Goal: Information Seeking & Learning: Learn about a topic

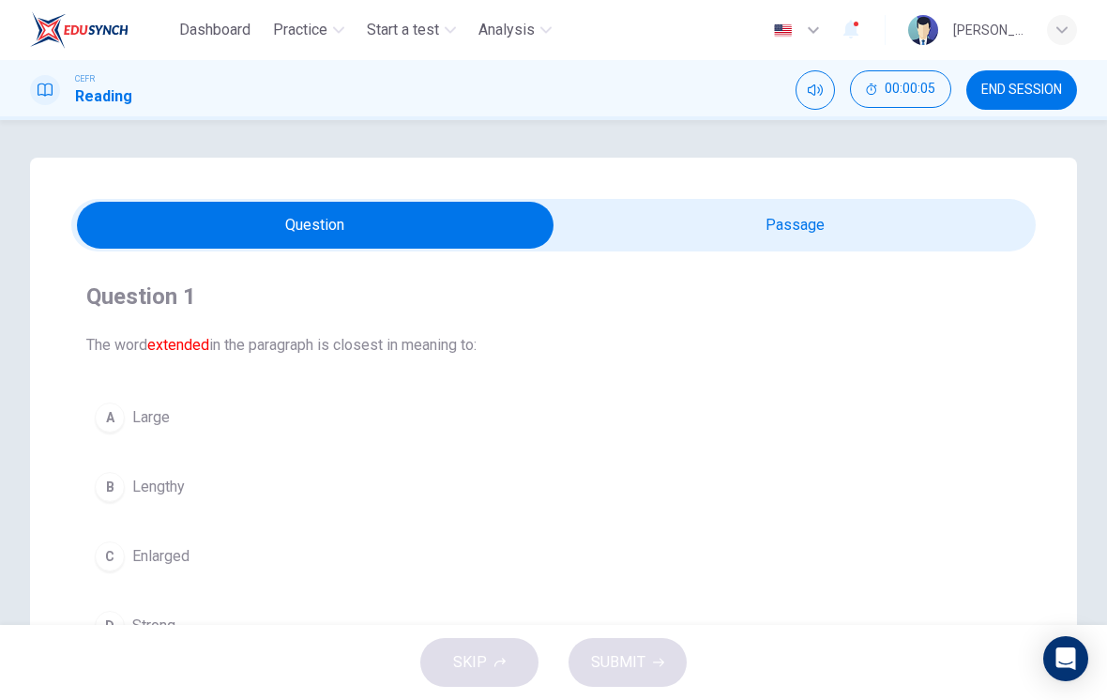
click at [768, 235] on input "checkbox" at bounding box center [315, 225] width 1447 height 47
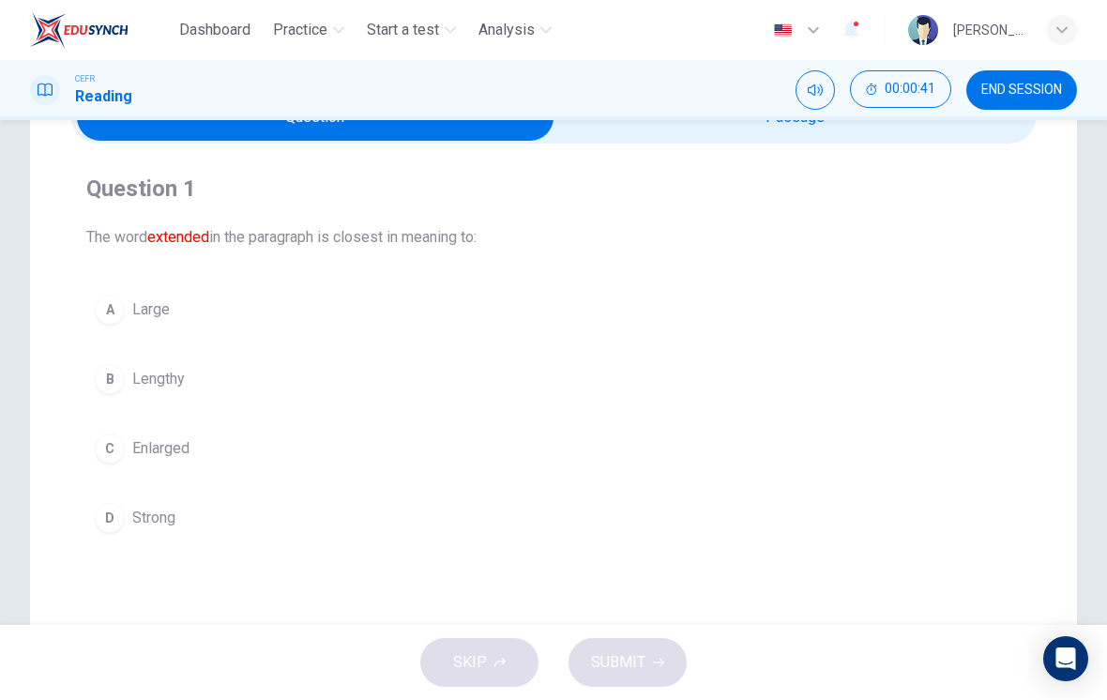
scroll to position [109, 0]
click at [114, 387] on div "B" at bounding box center [110, 378] width 30 height 30
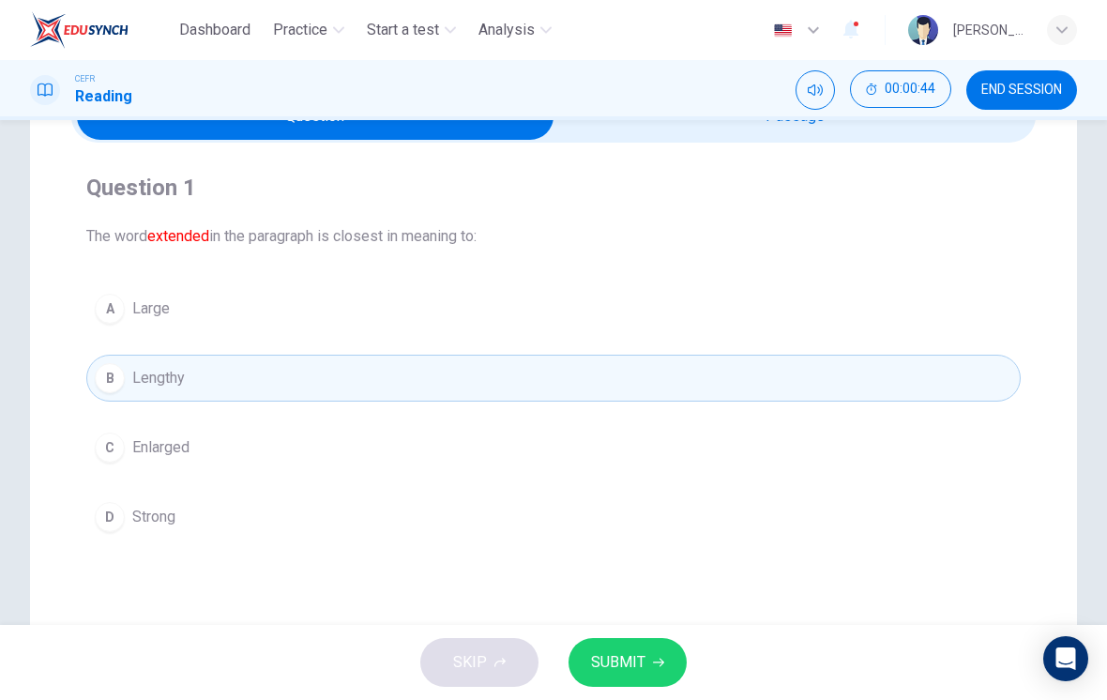
click at [632, 671] on span "SUBMIT" at bounding box center [618, 662] width 54 height 26
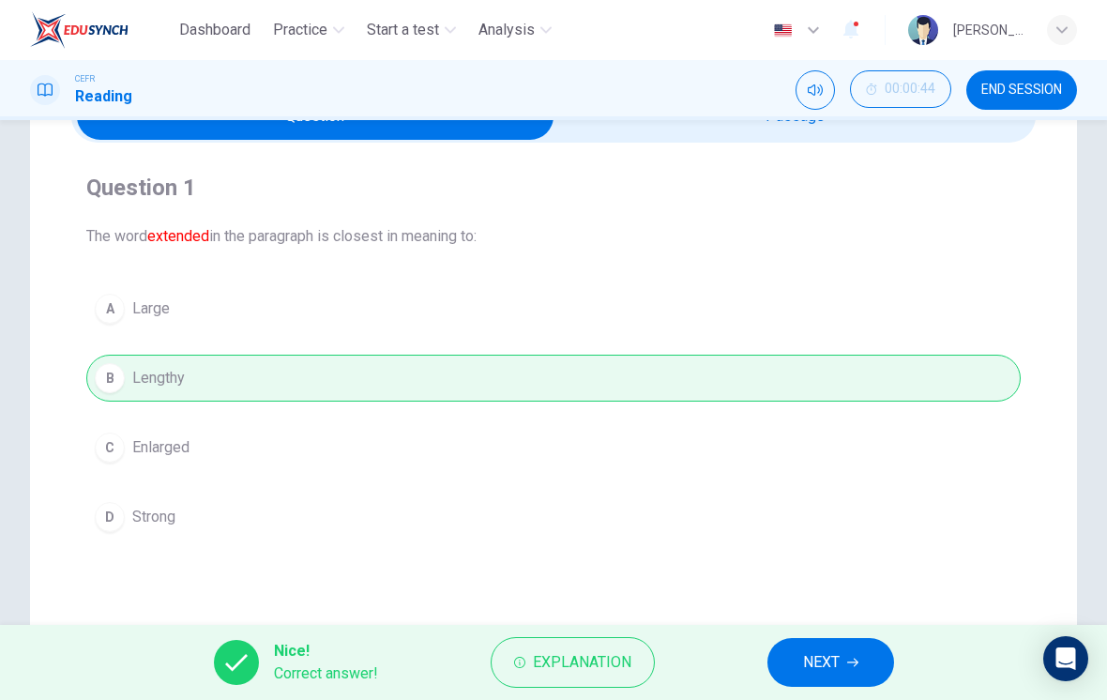
click at [768, 673] on button "NEXT" at bounding box center [830, 662] width 127 height 49
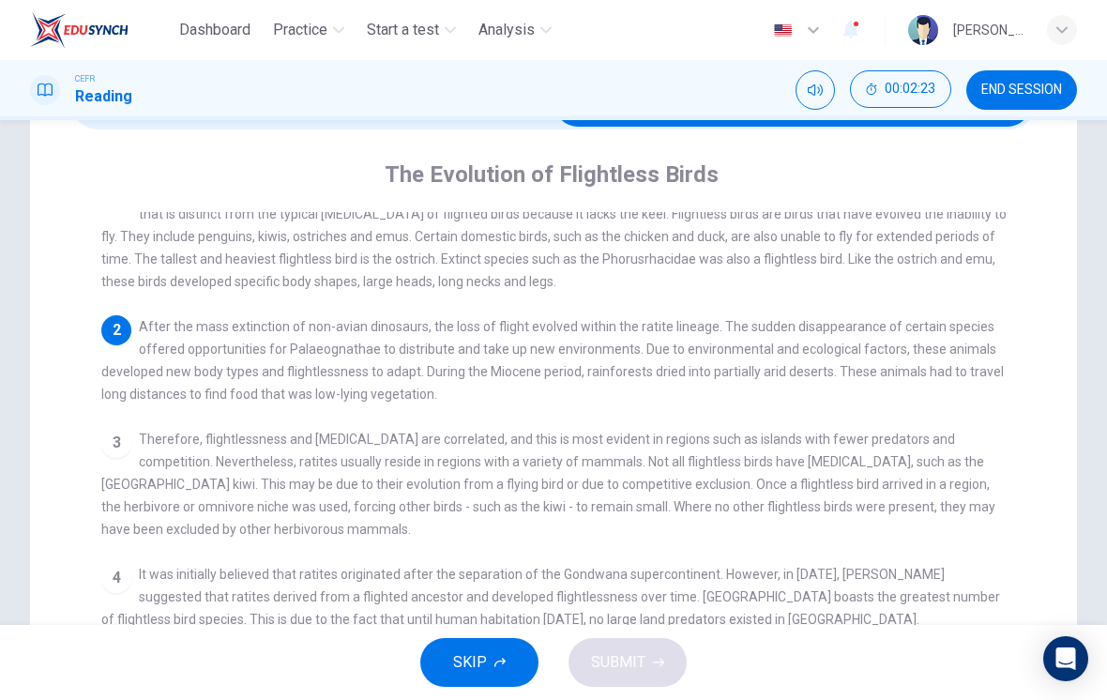
scroll to position [33, 0]
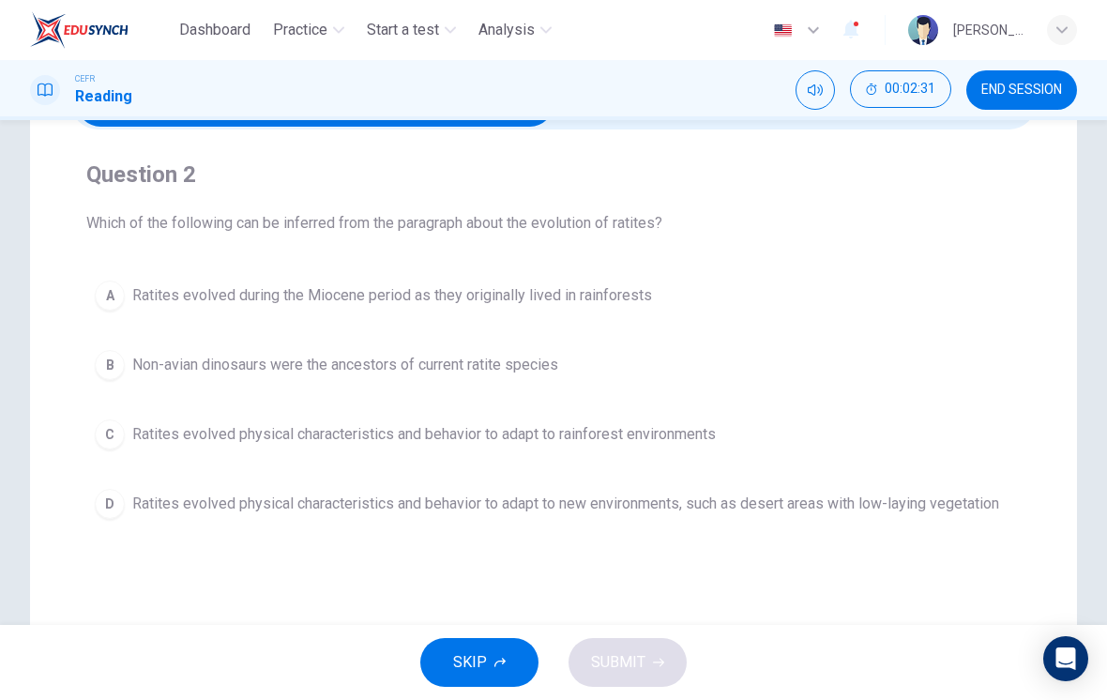
click at [154, 438] on span "Ratites evolved physical characteristics and behavior to adapt to rainforest en…" at bounding box center [424, 434] width 584 height 23
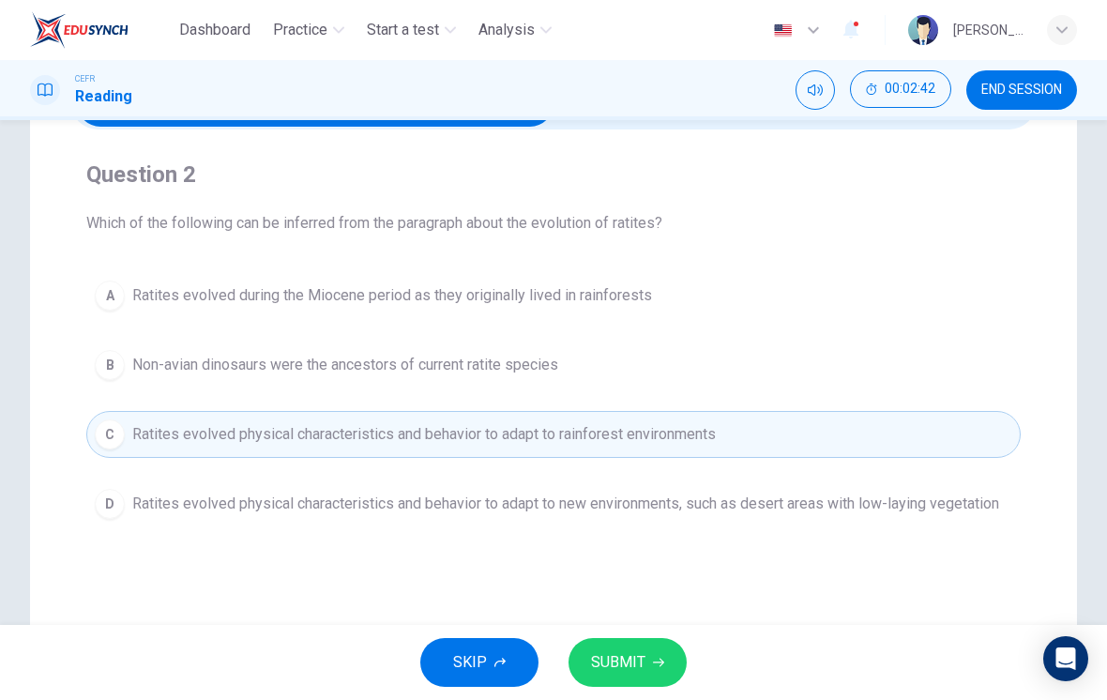
click at [624, 670] on span "SUBMIT" at bounding box center [618, 662] width 54 height 26
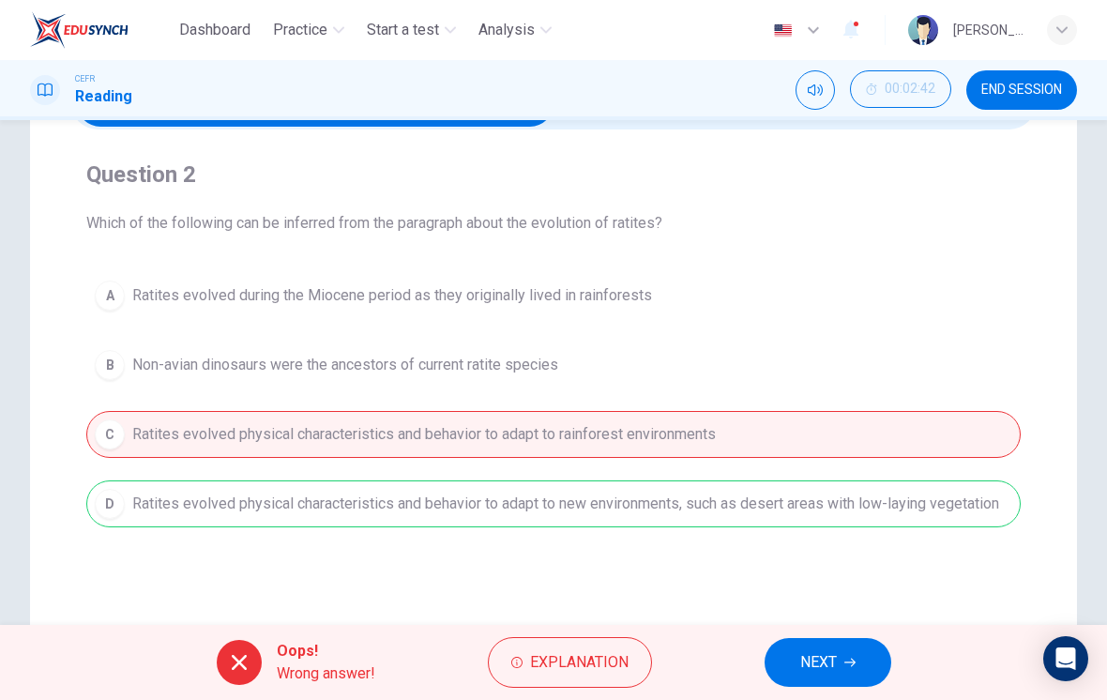
click at [611, 663] on span "Explanation" at bounding box center [579, 662] width 99 height 26
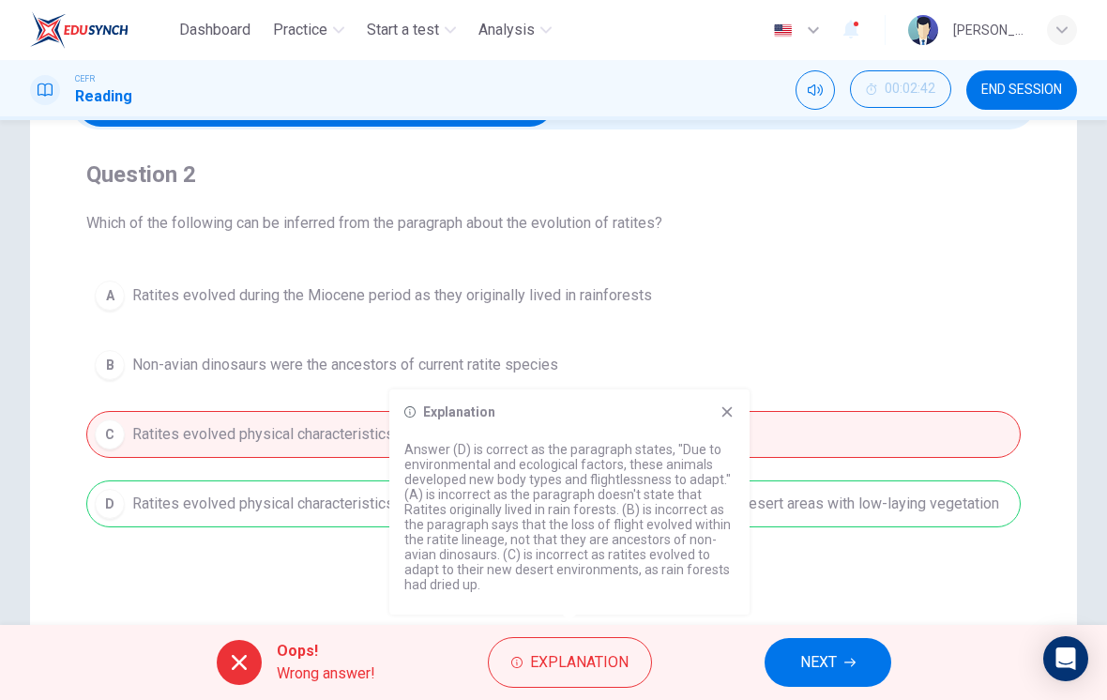
click at [723, 415] on icon at bounding box center [727, 412] width 10 height 10
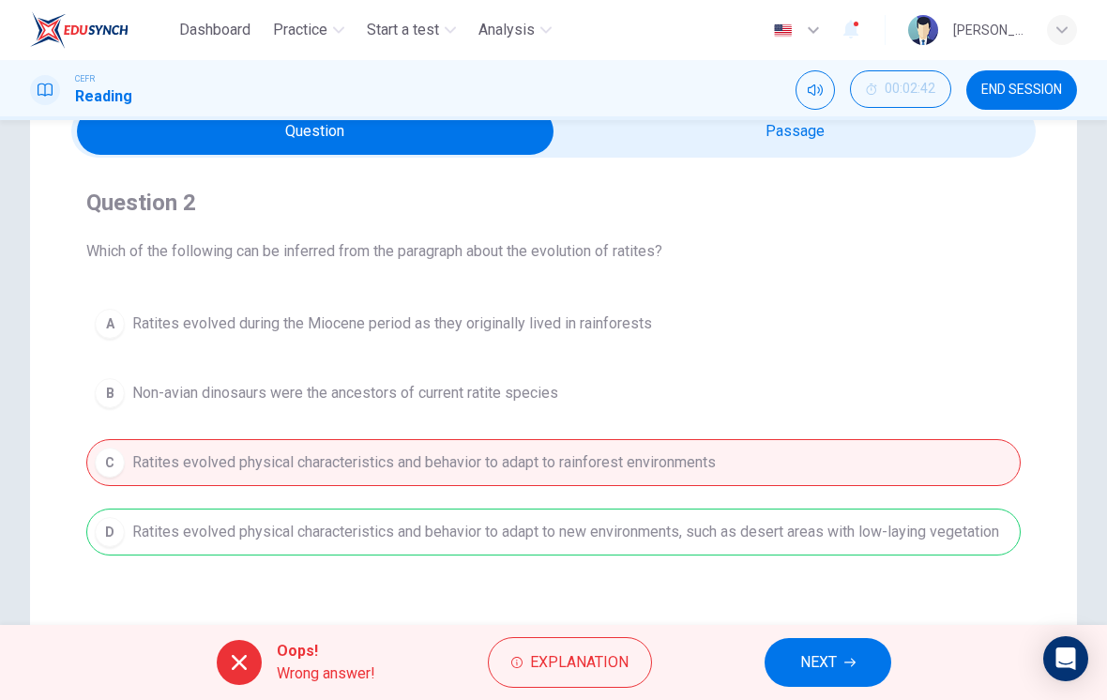
scroll to position [74, 0]
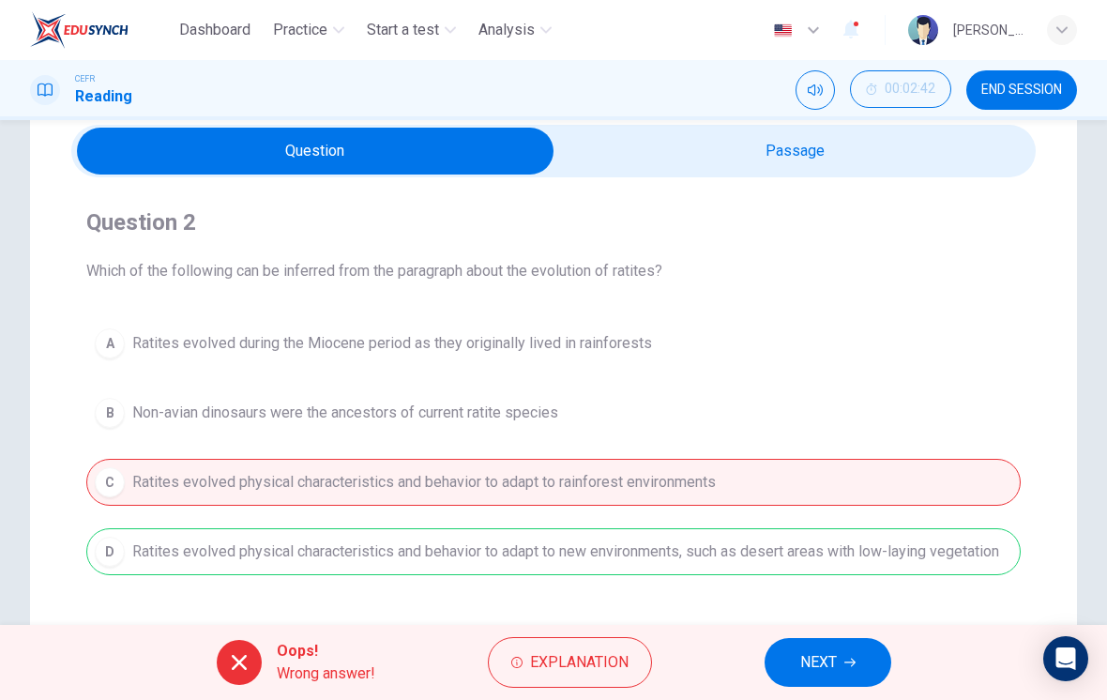
click at [730, 166] on input "checkbox" at bounding box center [315, 151] width 1447 height 47
click at [768, 662] on span "NEXT" at bounding box center [818, 662] width 37 height 26
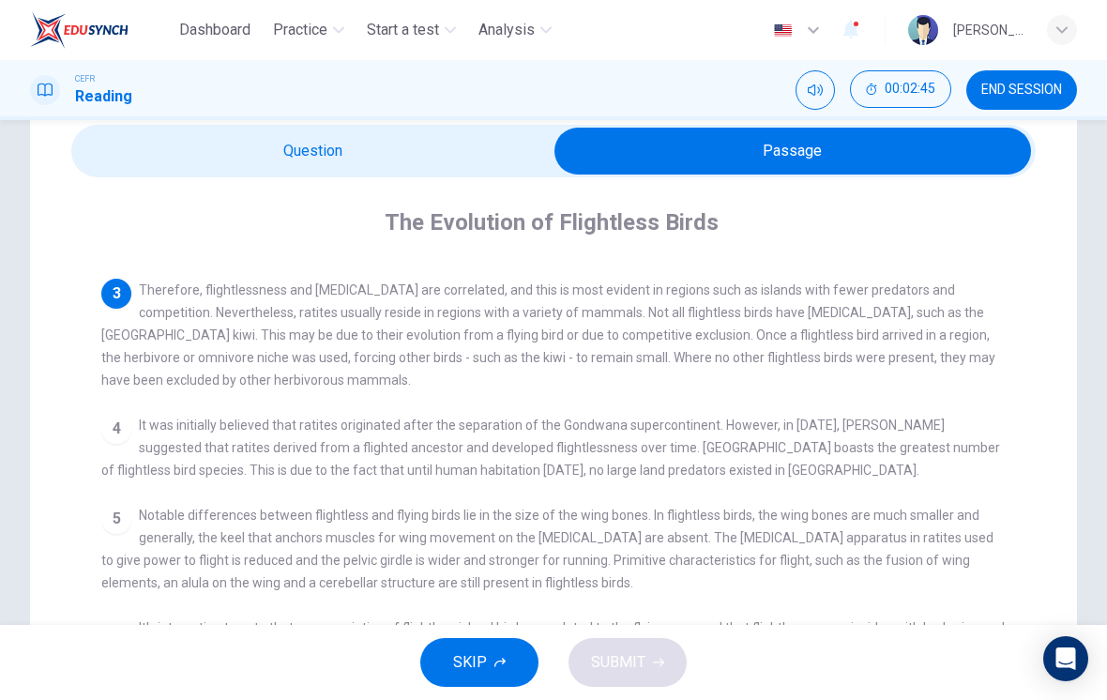
click at [164, 247] on div "The Evolution of Flightless Birds 1 A ratite is any of a diverse group of large…" at bounding box center [553, 569] width 964 height 784
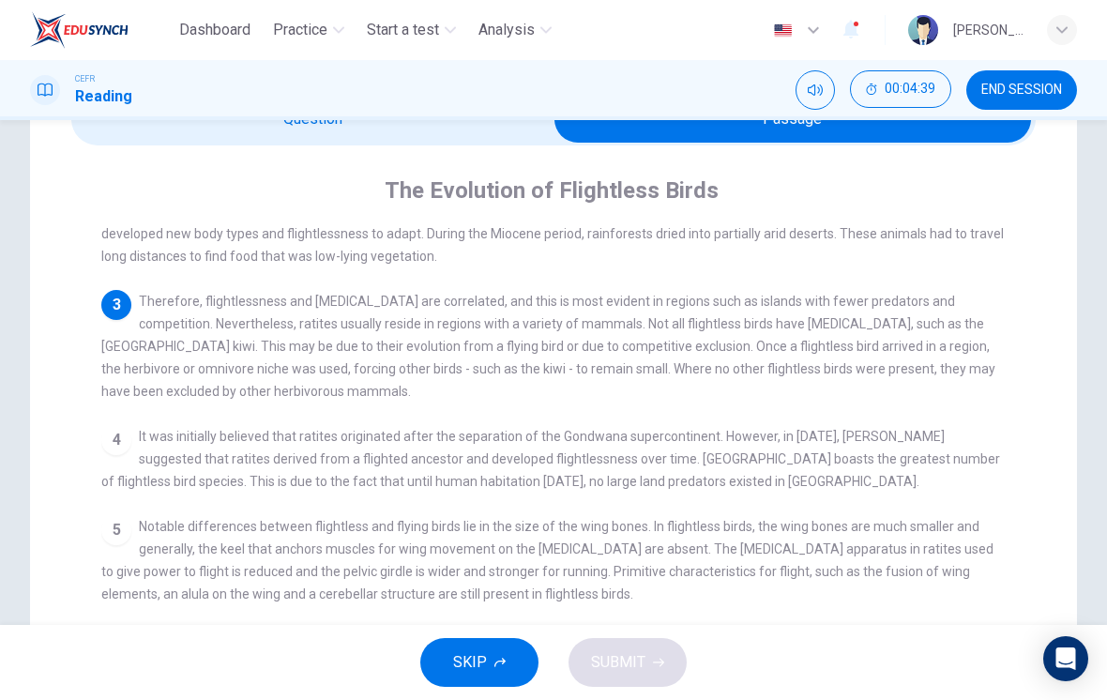
scroll to position [190, 0]
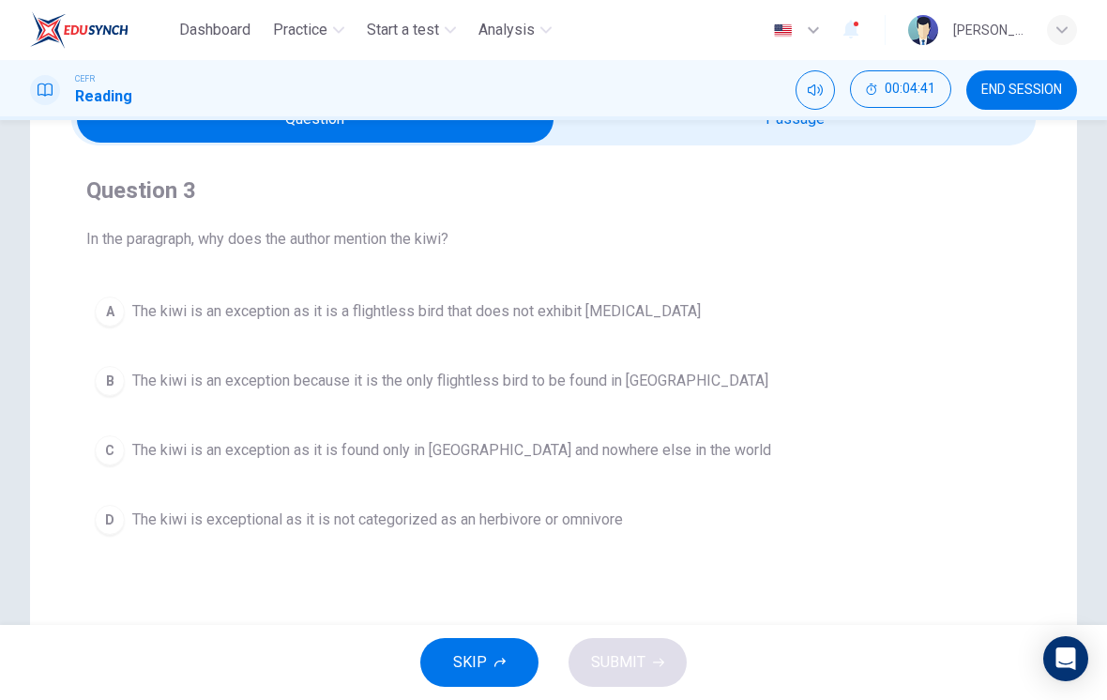
click at [626, 314] on span "The kiwi is an exception as it is a flightless bird that does not exhibit [MEDI…" at bounding box center [416, 311] width 569 height 23
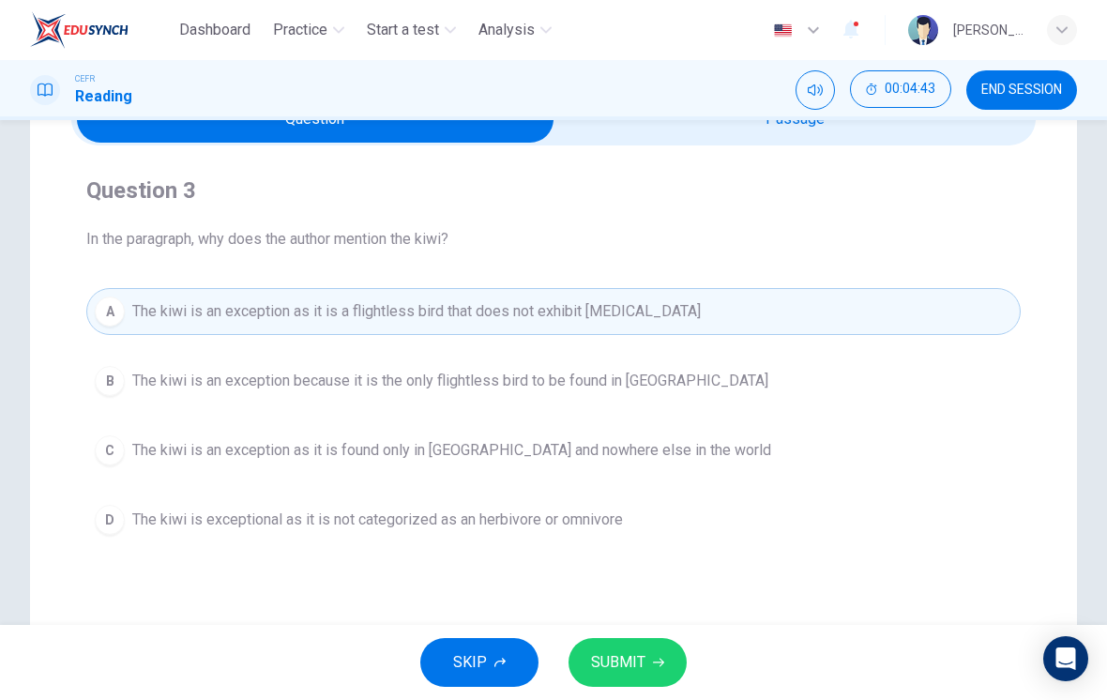
click at [632, 660] on span "SUBMIT" at bounding box center [618, 662] width 54 height 26
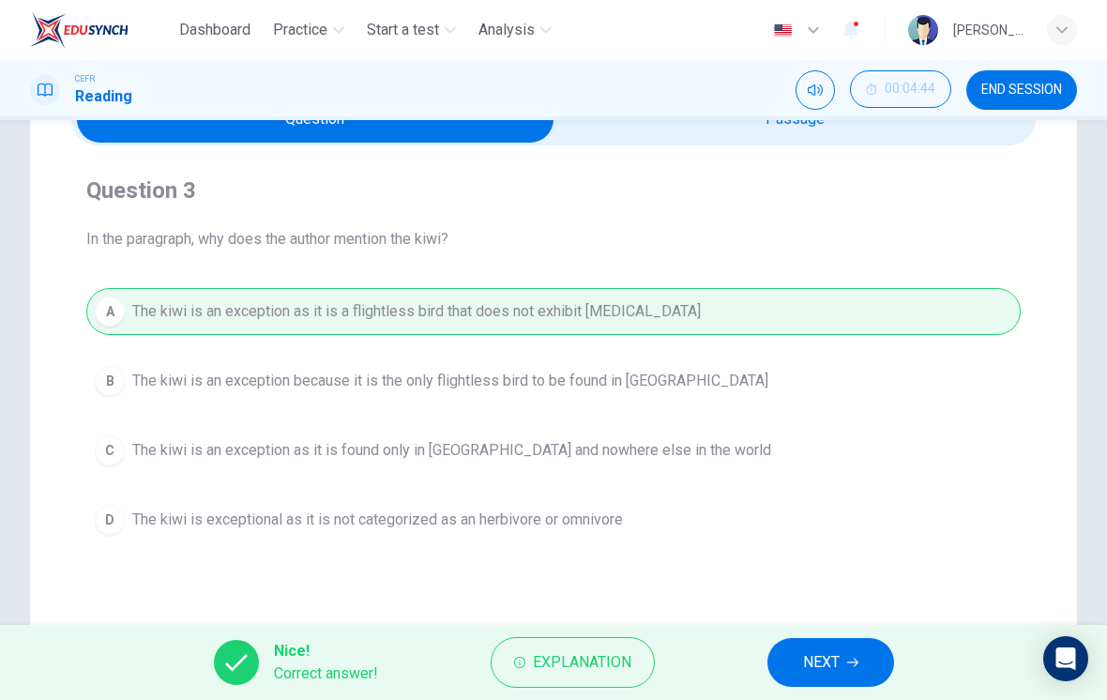
click at [768, 668] on span "NEXT" at bounding box center [821, 662] width 37 height 26
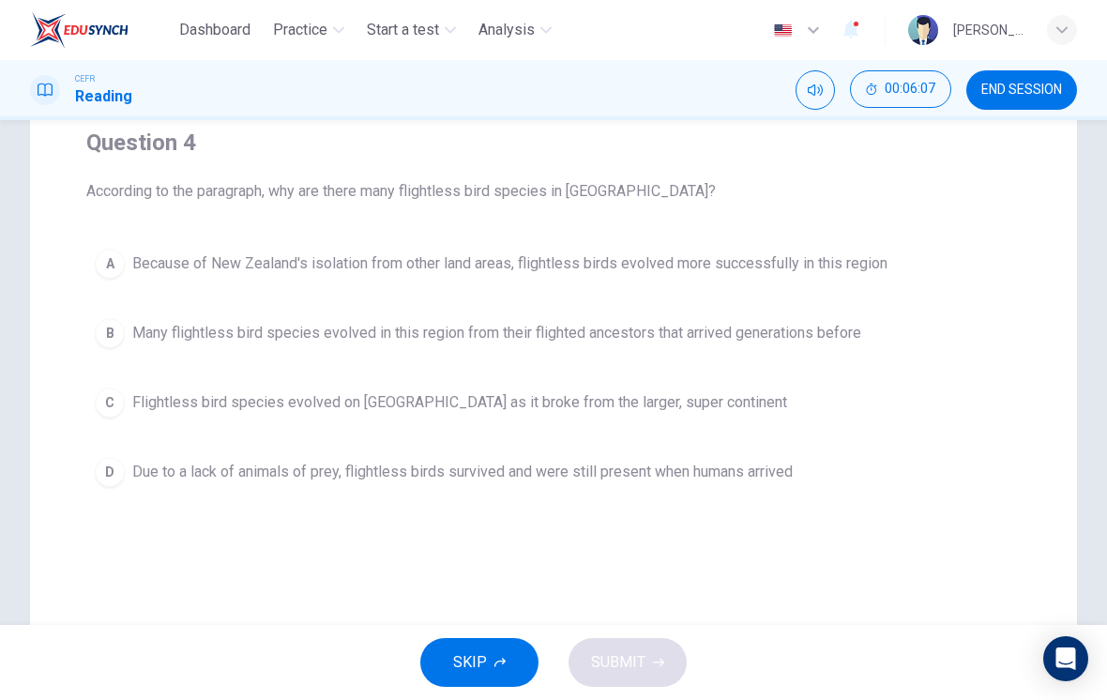
scroll to position [156, 0]
click at [188, 466] on span "Due to a lack of animals of prey, flightless birds survived and were still pres…" at bounding box center [462, 470] width 660 height 23
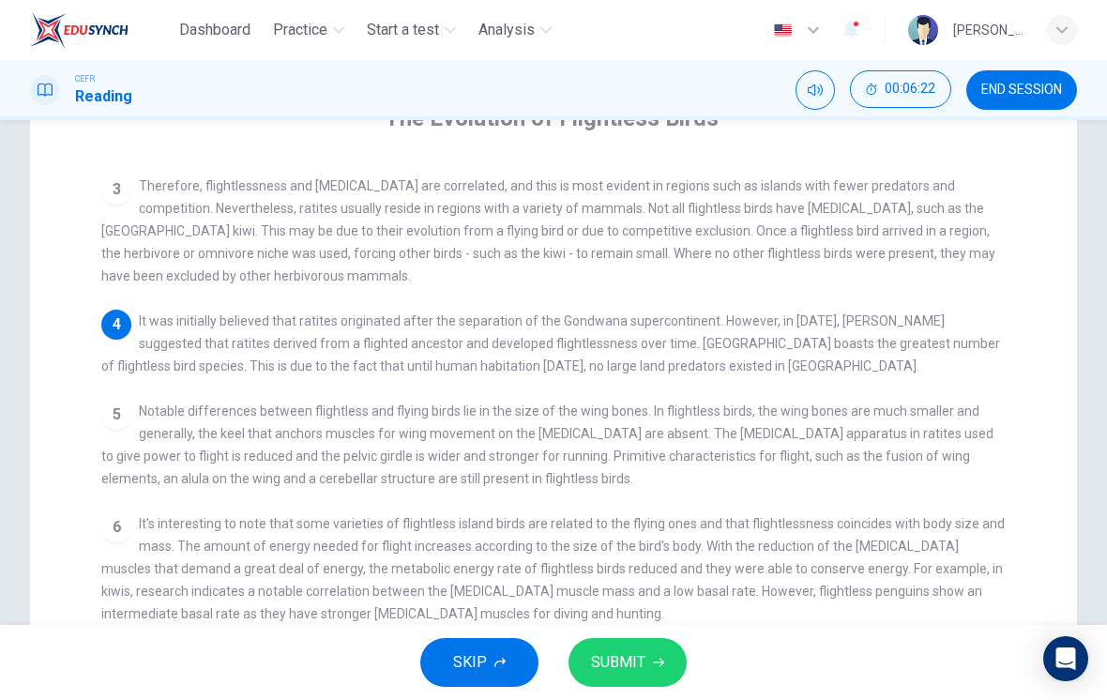
scroll to position [179, 0]
click at [768, 220] on div "3 Therefore, flightlessness and [MEDICAL_DATA] are correlated, and this is most…" at bounding box center [553, 230] width 905 height 113
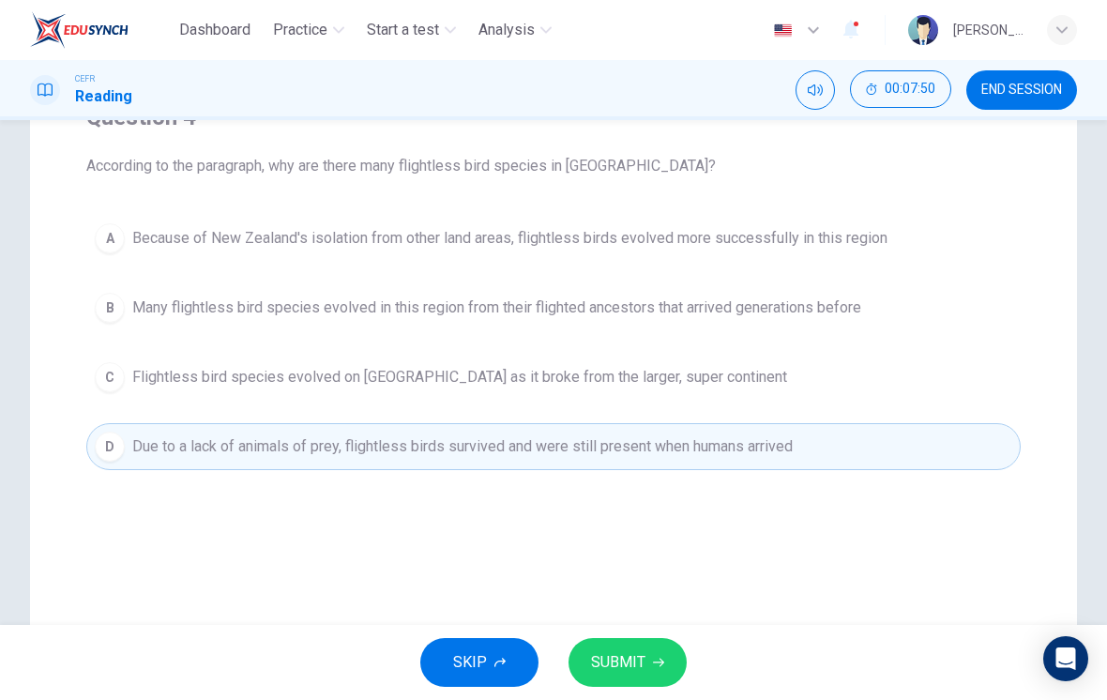
click at [639, 656] on span "SUBMIT" at bounding box center [618, 662] width 54 height 26
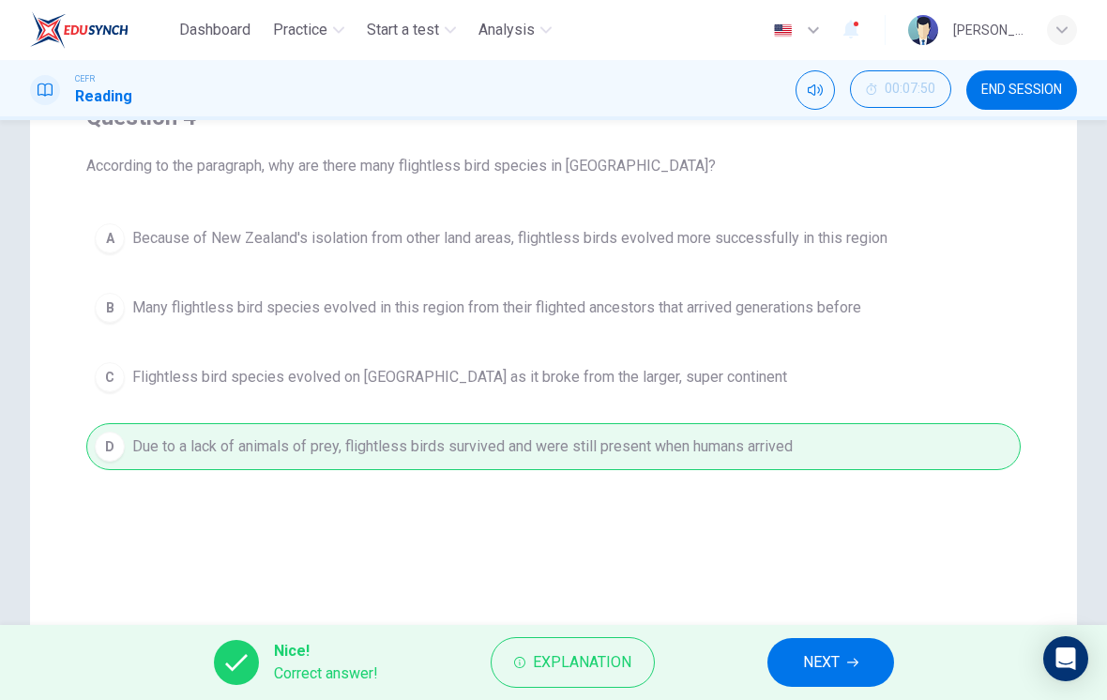
click at [595, 653] on span "Explanation" at bounding box center [582, 662] width 99 height 26
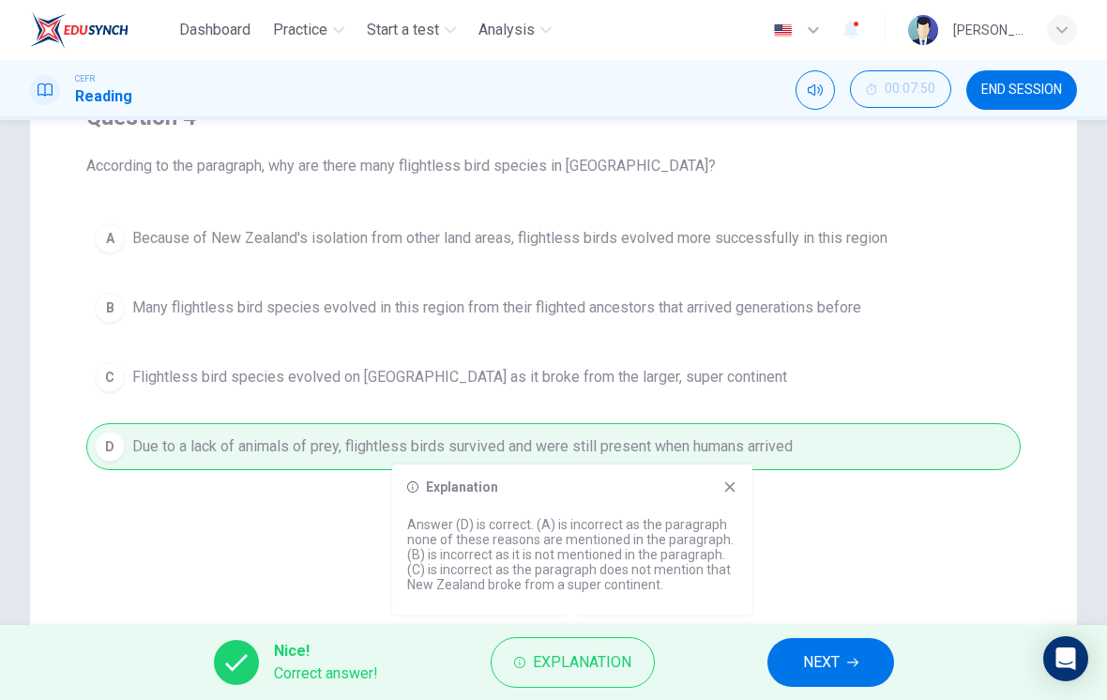
click at [728, 487] on icon at bounding box center [729, 486] width 15 height 15
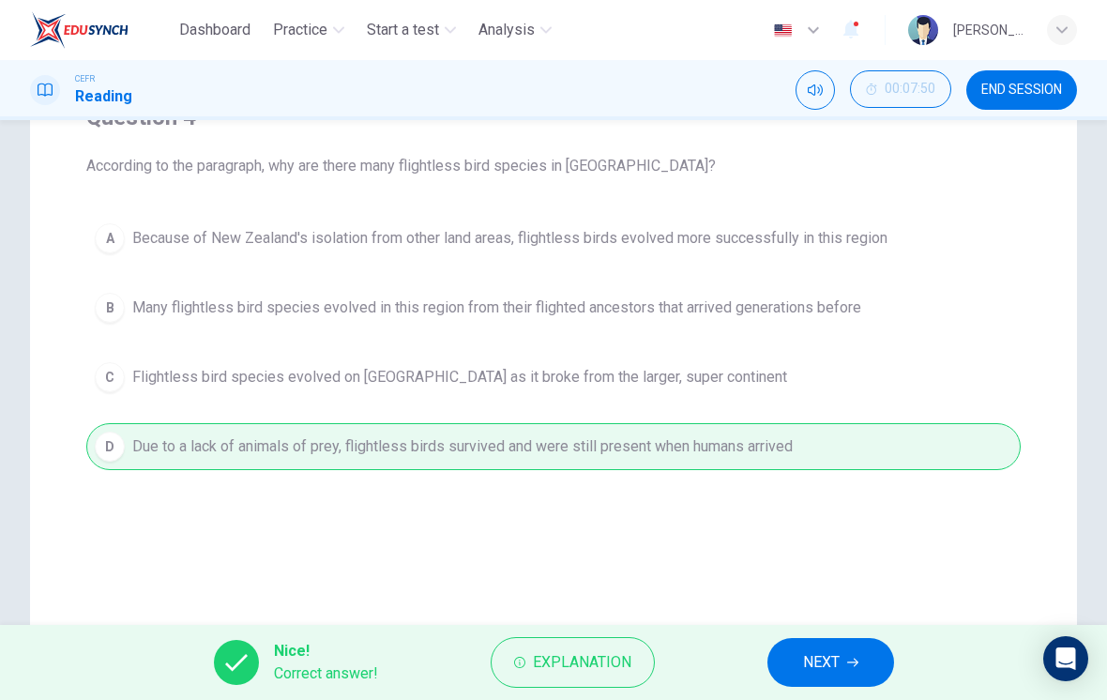
click at [768, 659] on span "NEXT" at bounding box center [821, 662] width 37 height 26
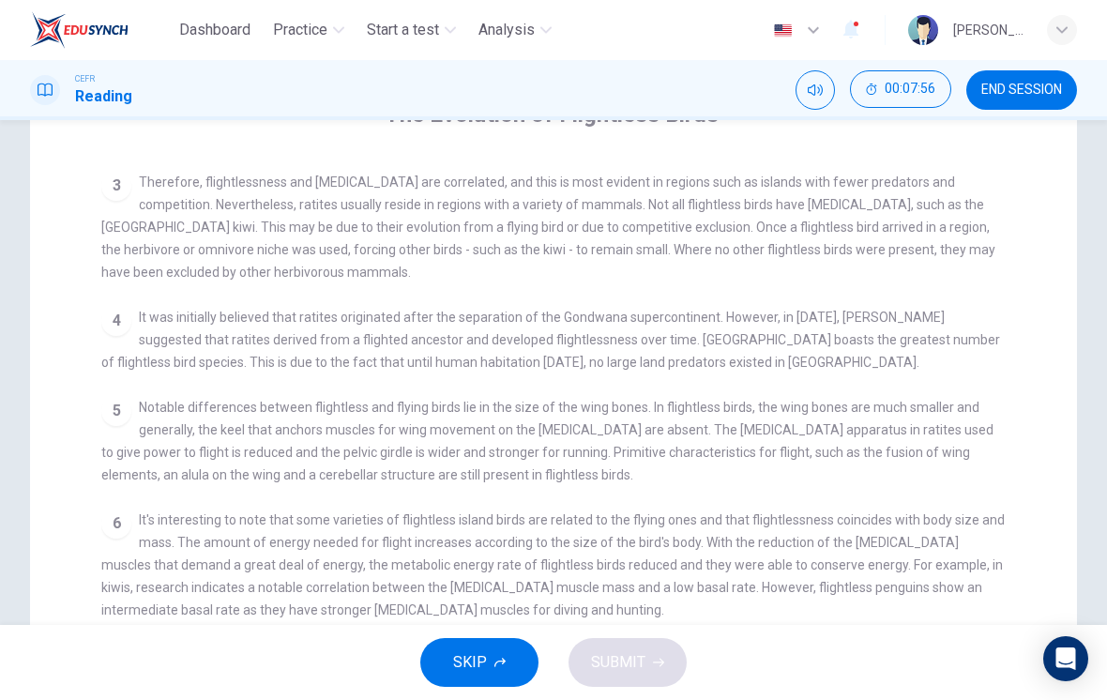
scroll to position [158, 0]
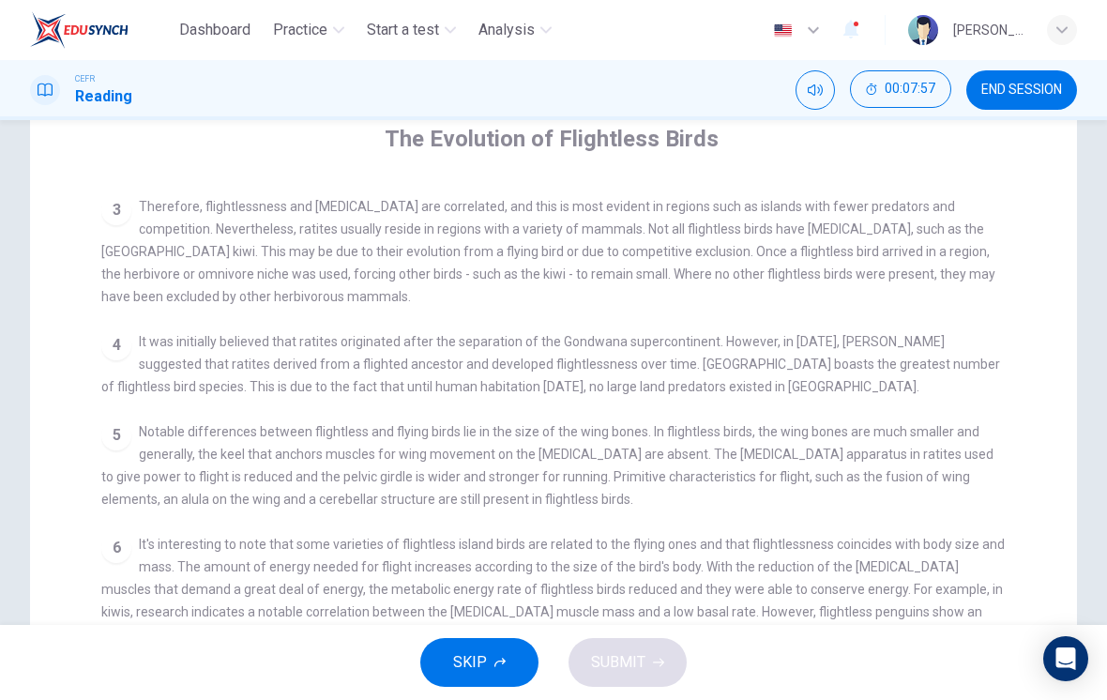
click at [768, 314] on div "1 A ratite is any of a diverse group of large, flightless birds of the infracla…" at bounding box center [566, 512] width 930 height 672
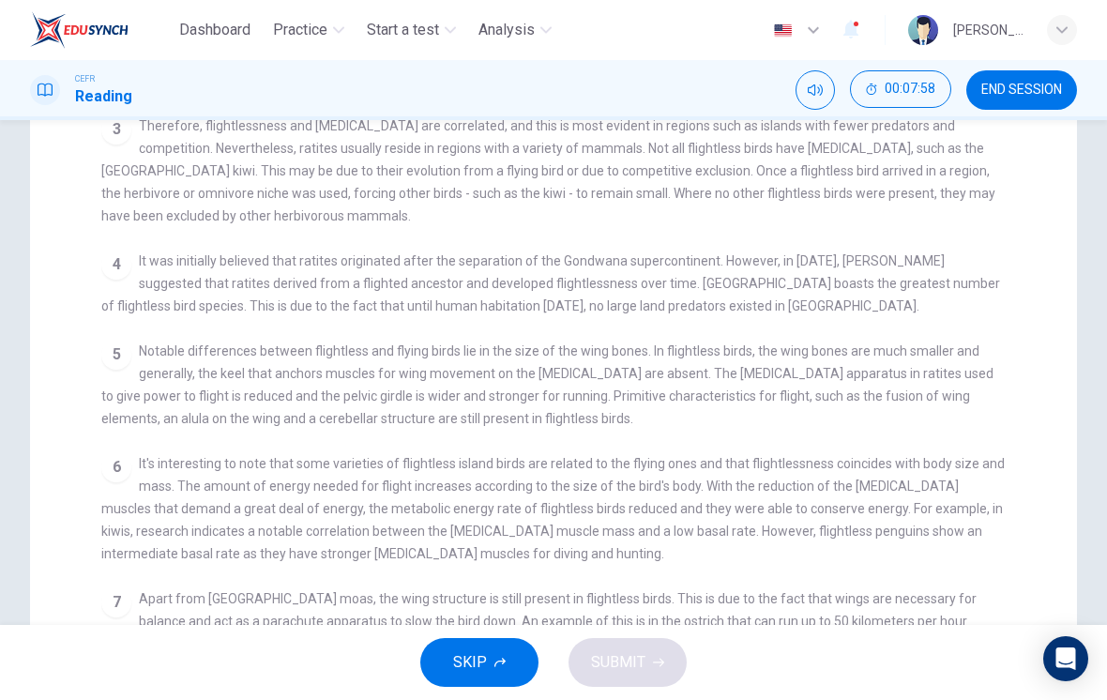
scroll to position [350, 0]
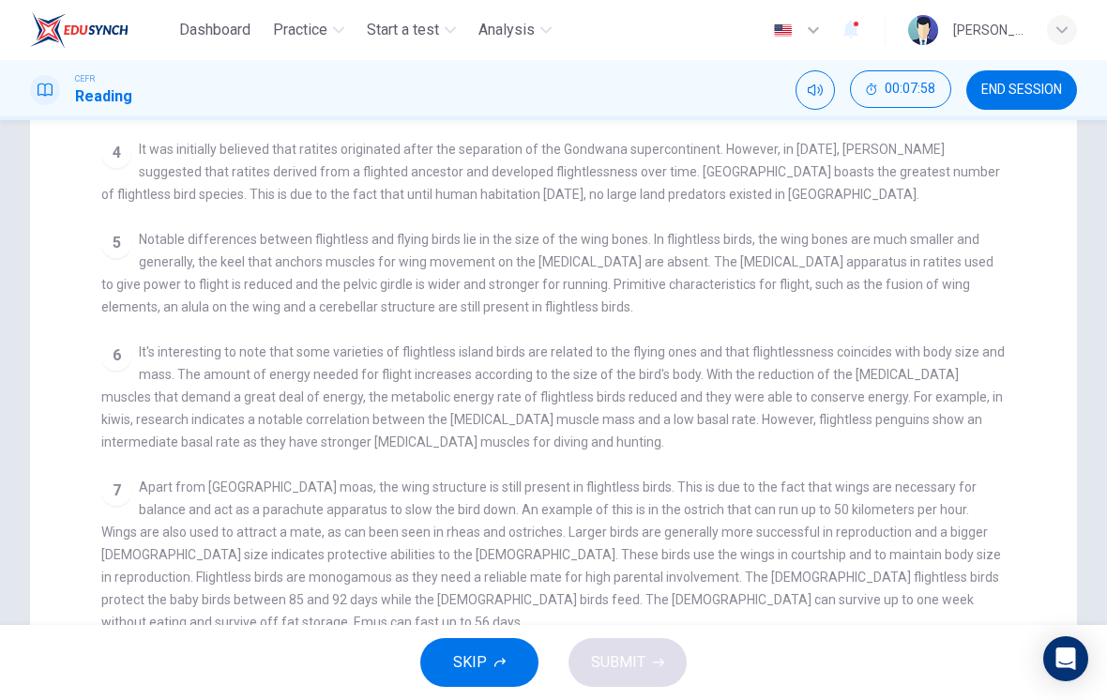
click at [768, 262] on div "5 Notable differences between flightless and flying birds lie in the size of th…" at bounding box center [553, 273] width 905 height 90
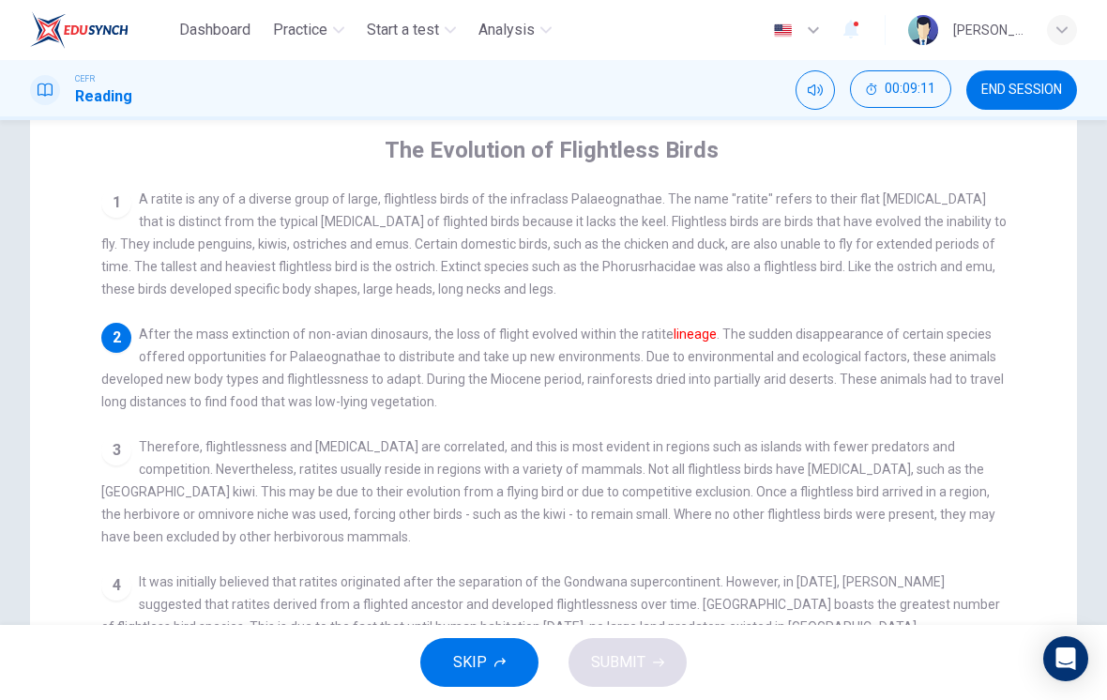
scroll to position [126, 0]
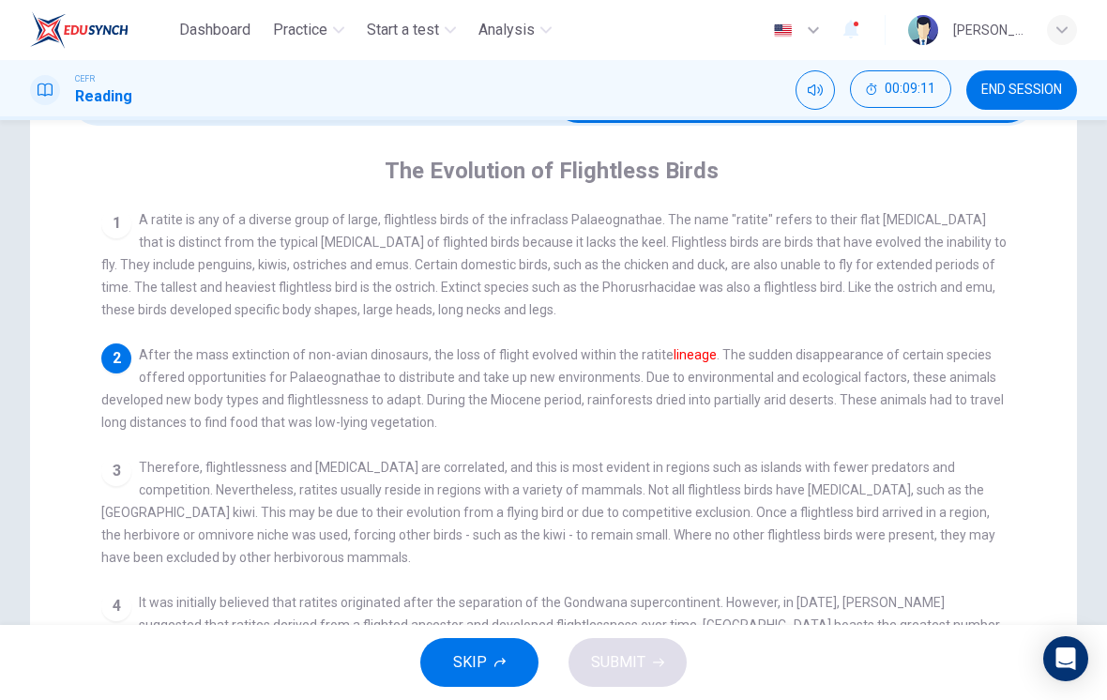
click at [768, 332] on div "1 A ratite is any of a diverse group of large, flightless birds of the infracla…" at bounding box center [566, 544] width 930 height 672
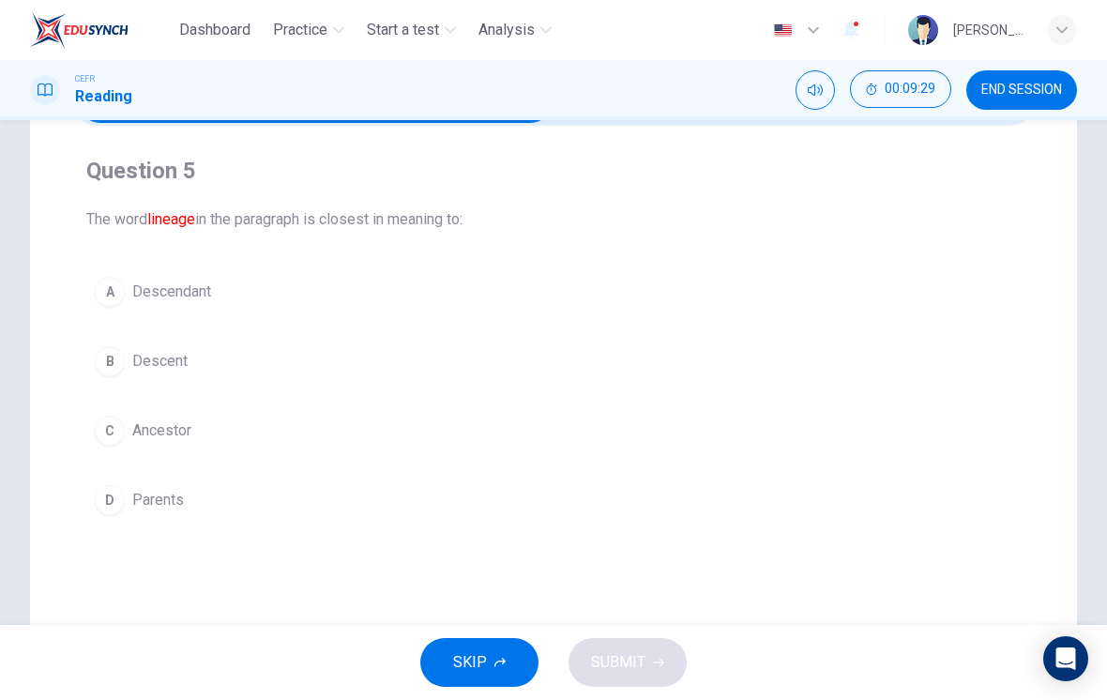
click at [117, 314] on button "A Descendant" at bounding box center [553, 291] width 934 height 47
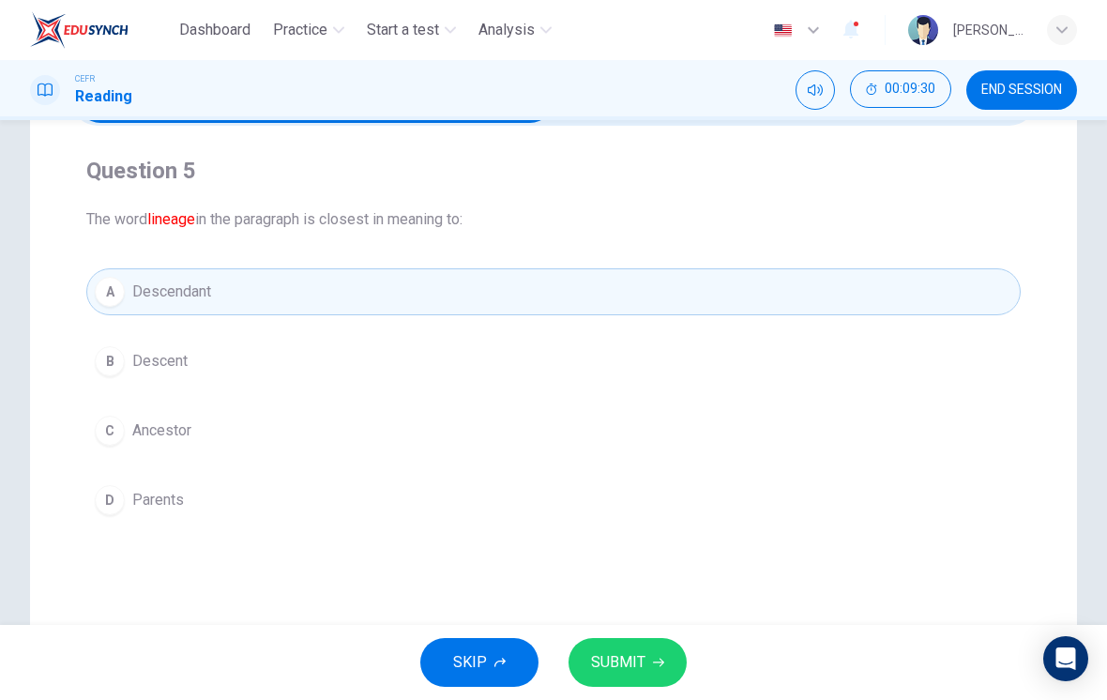
click at [644, 669] on span "SUBMIT" at bounding box center [618, 662] width 54 height 26
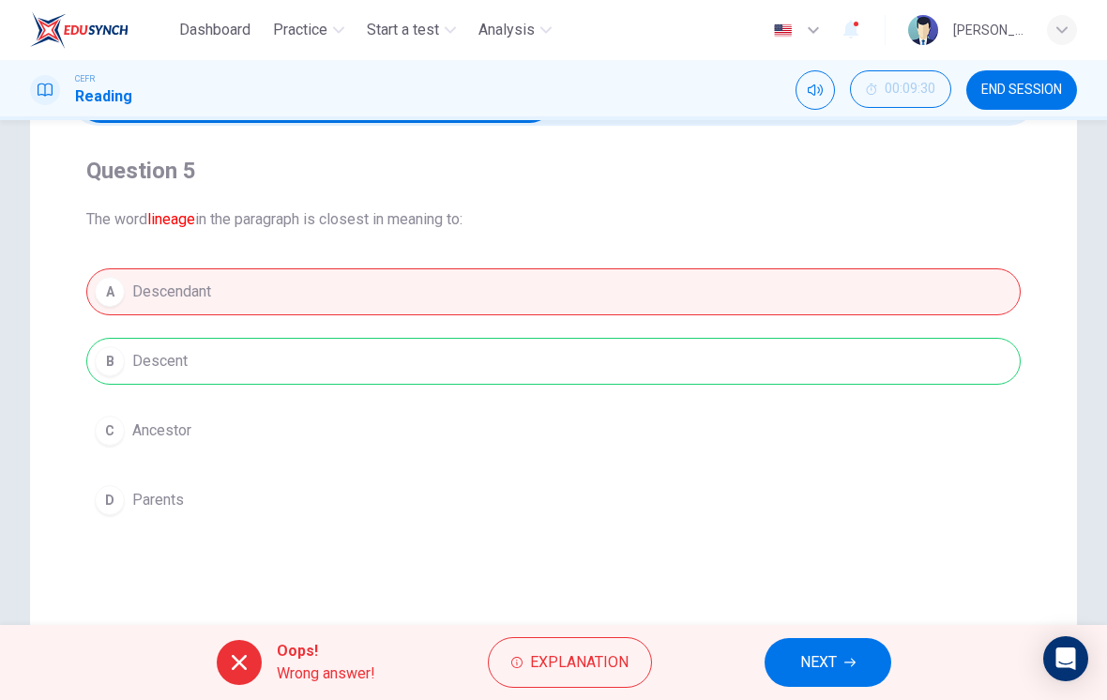
click at [127, 362] on div "A Descendant B Descent C Ancestor D Parents" at bounding box center [553, 395] width 934 height 255
click at [573, 675] on button "Explanation" at bounding box center [570, 662] width 164 height 51
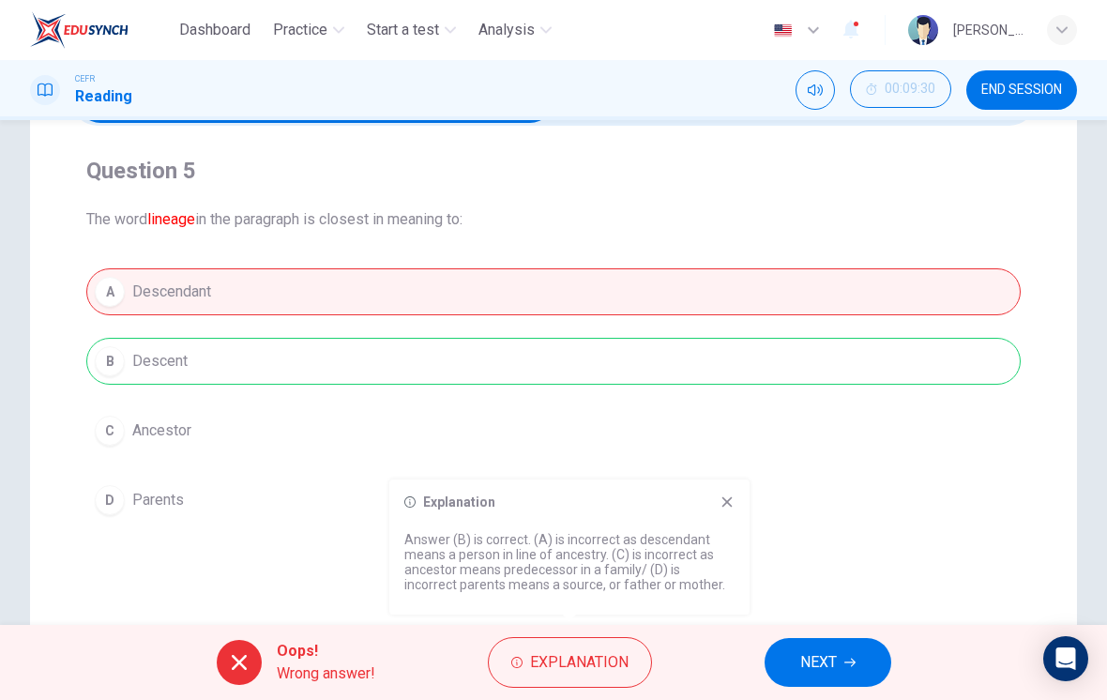
click at [768, 656] on span "NEXT" at bounding box center [818, 662] width 37 height 26
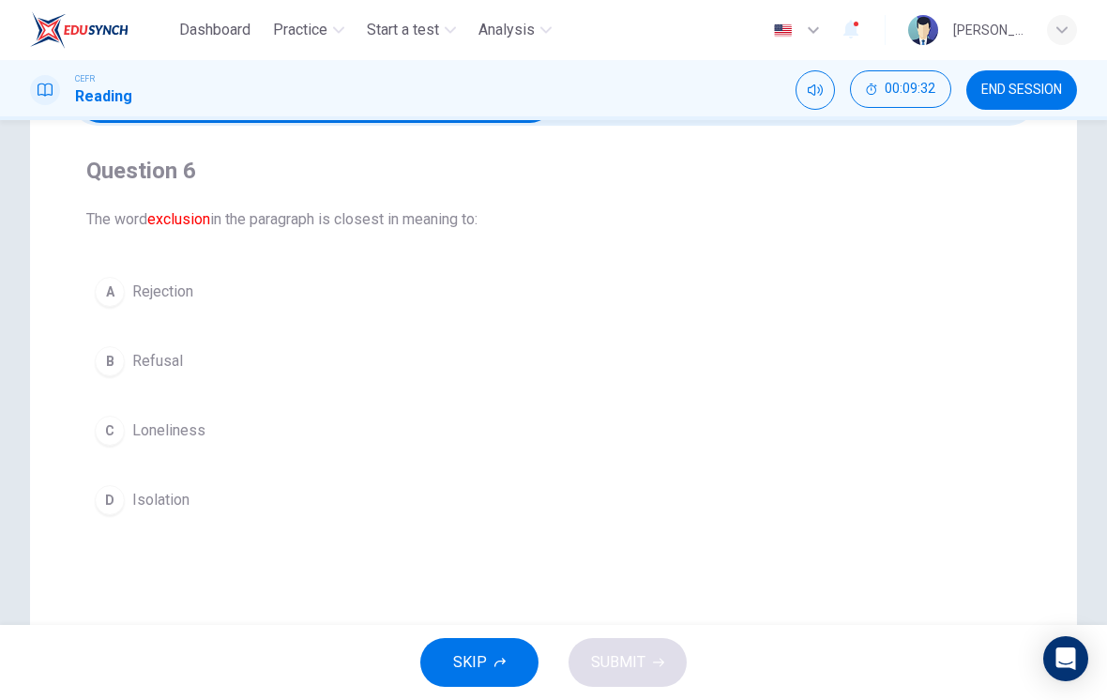
click at [105, 495] on div "D" at bounding box center [110, 500] width 30 height 30
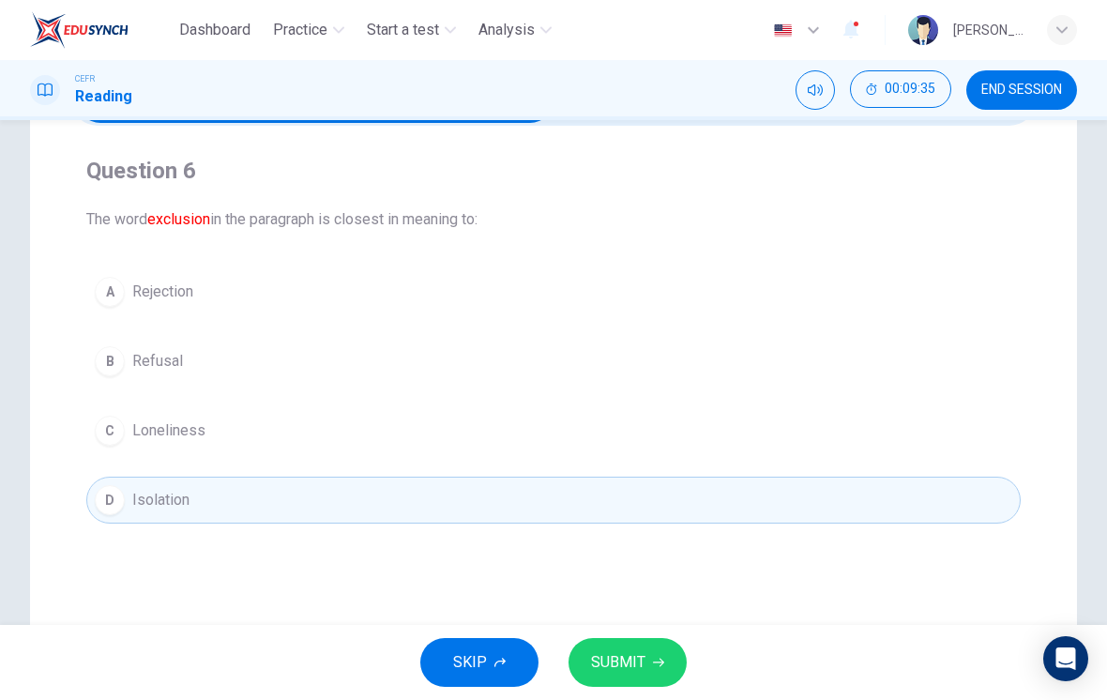
click at [643, 663] on span "SUBMIT" at bounding box center [618, 662] width 54 height 26
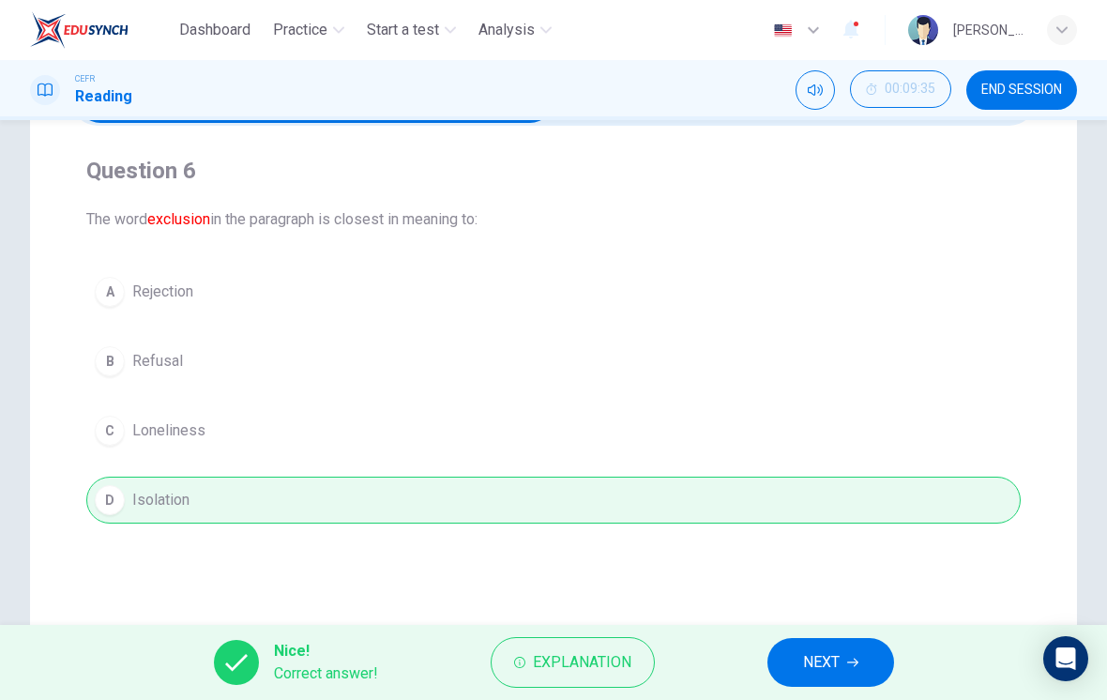
click at [768, 653] on button "NEXT" at bounding box center [830, 662] width 127 height 49
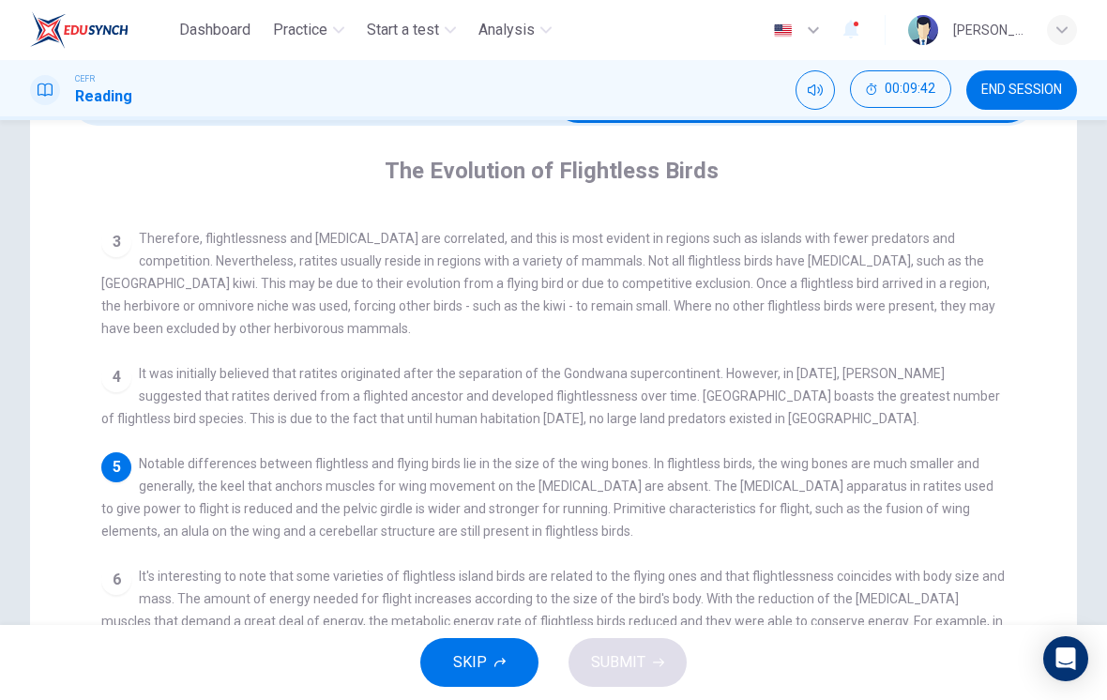
scroll to position [236, 0]
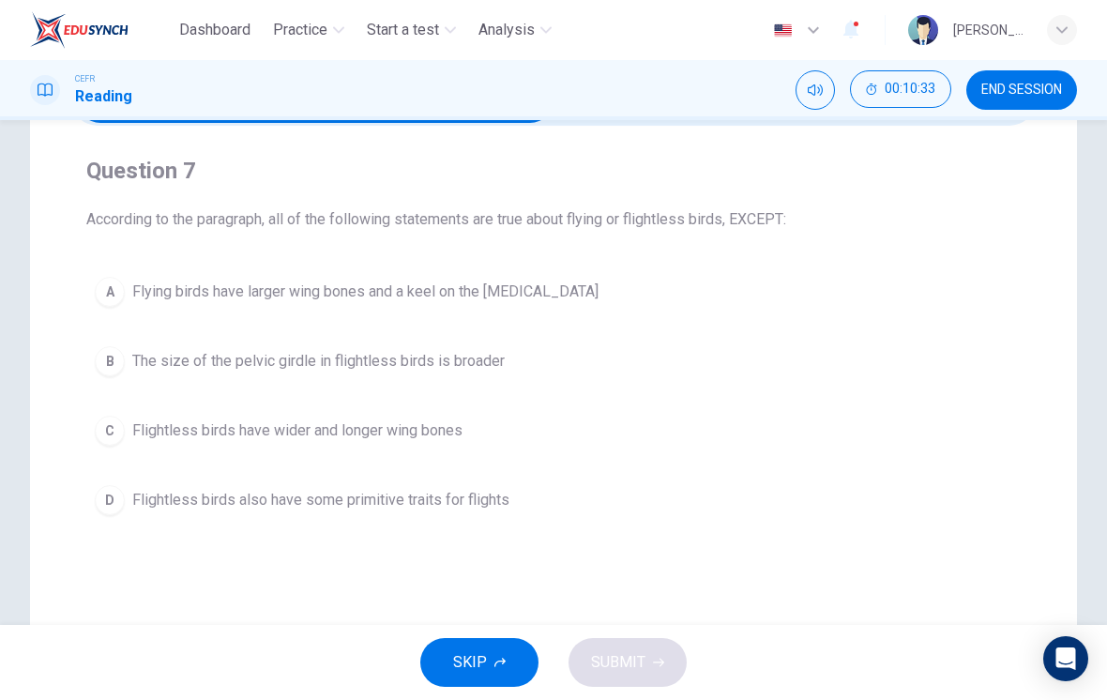
click at [151, 435] on span "Flightless birds have wider and longer wing bones" at bounding box center [297, 430] width 330 height 23
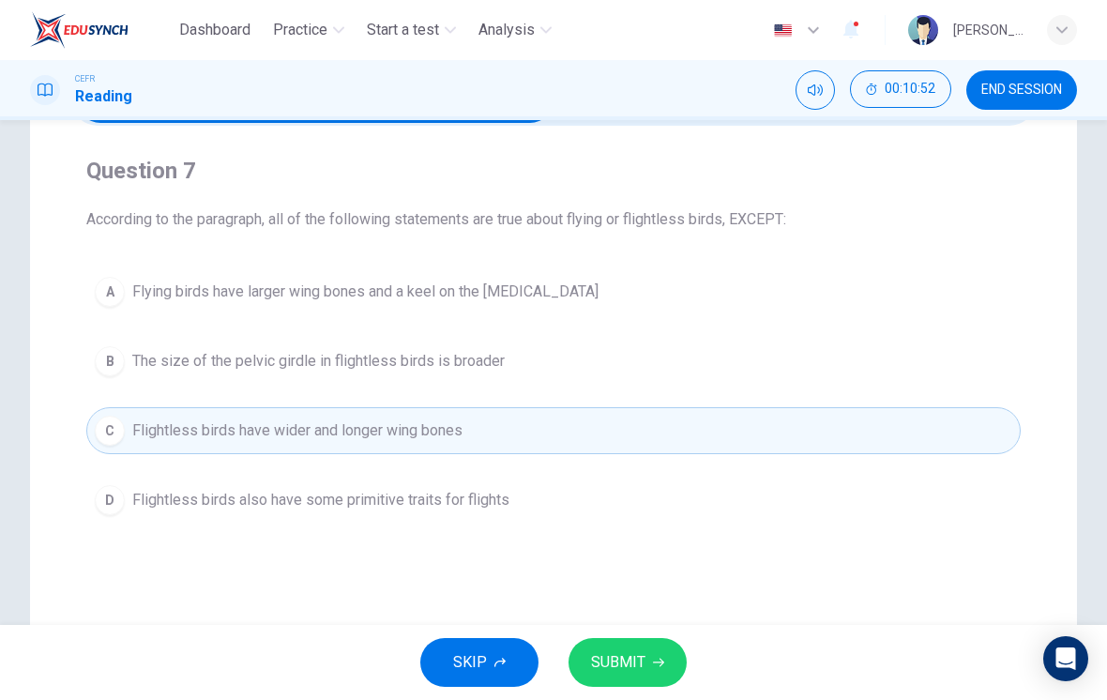
click at [609, 686] on button "SUBMIT" at bounding box center [628, 662] width 118 height 49
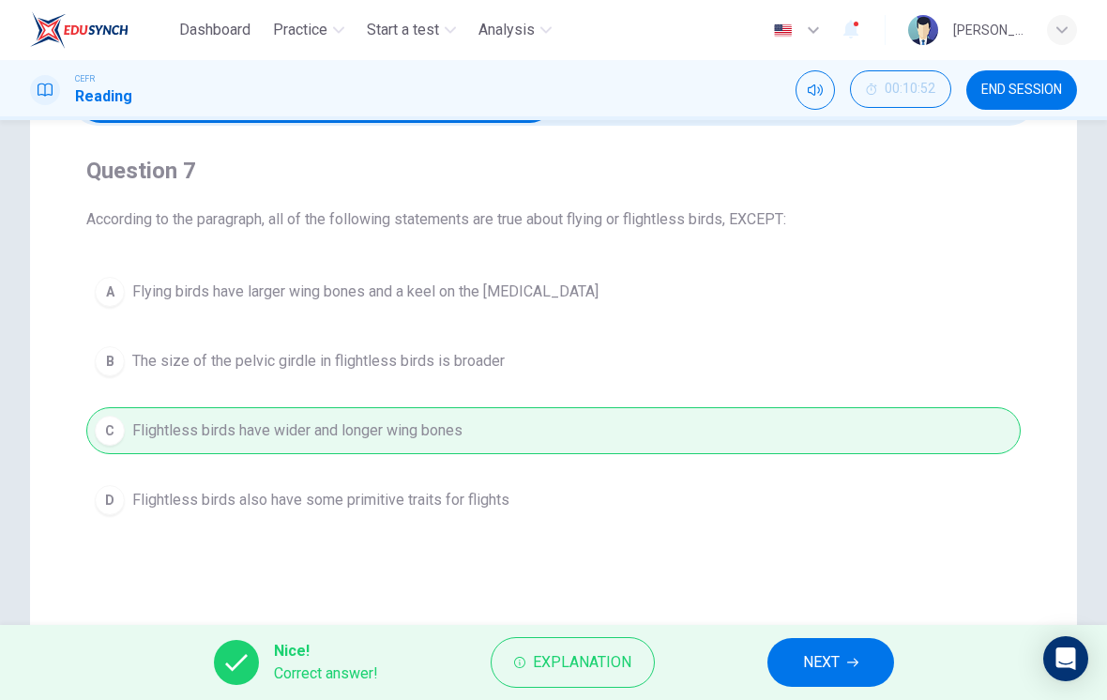
click at [768, 656] on span "NEXT" at bounding box center [821, 662] width 37 height 26
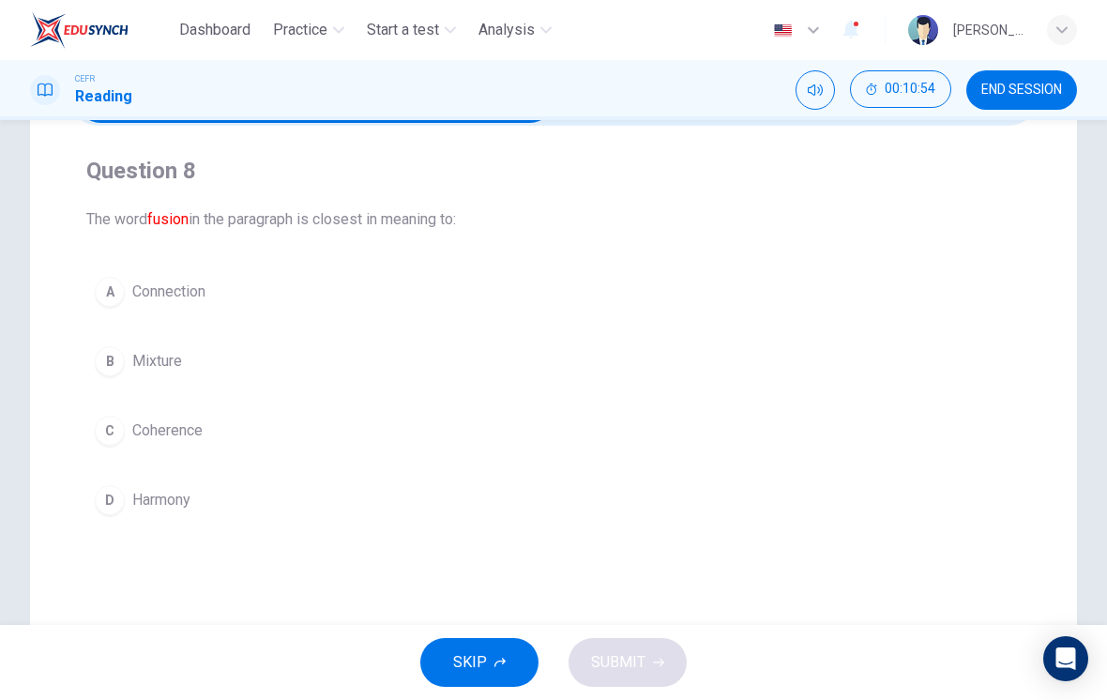
click at [100, 367] on div "B" at bounding box center [110, 361] width 30 height 30
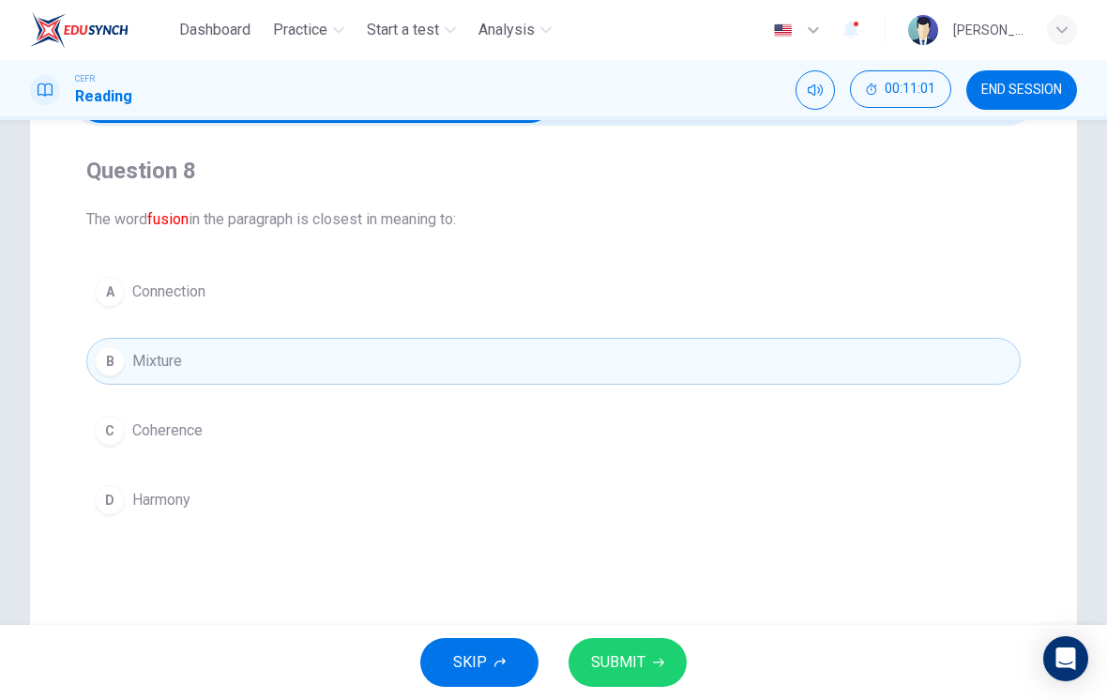
click at [637, 664] on span "SUBMIT" at bounding box center [618, 662] width 54 height 26
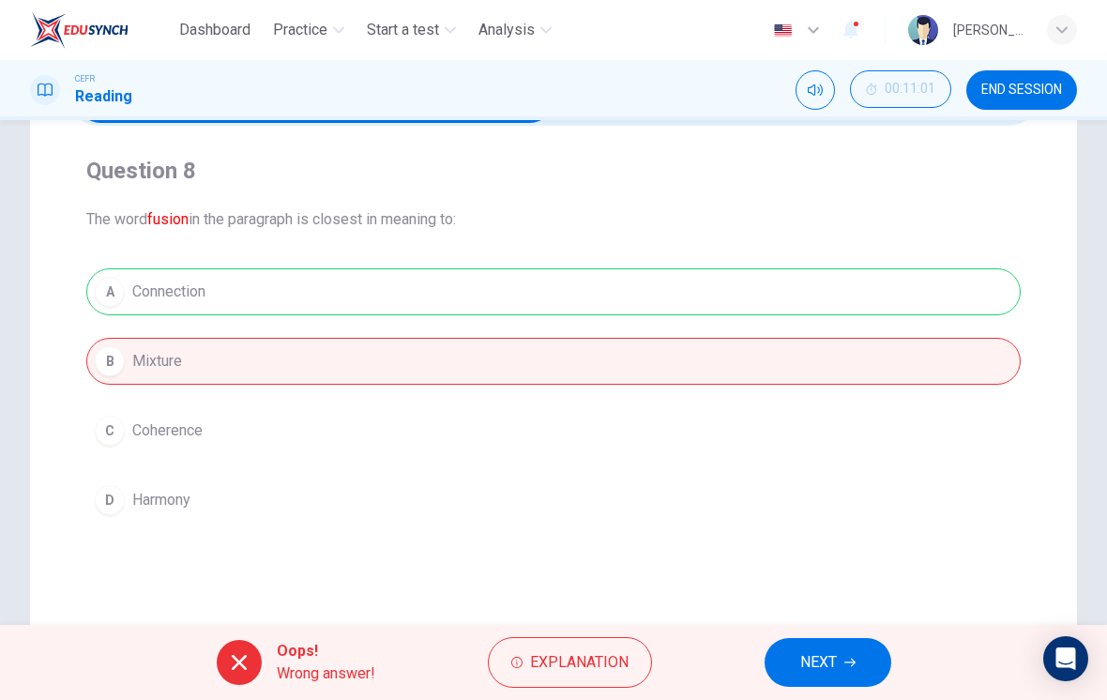
click at [590, 664] on span "Explanation" at bounding box center [579, 662] width 99 height 26
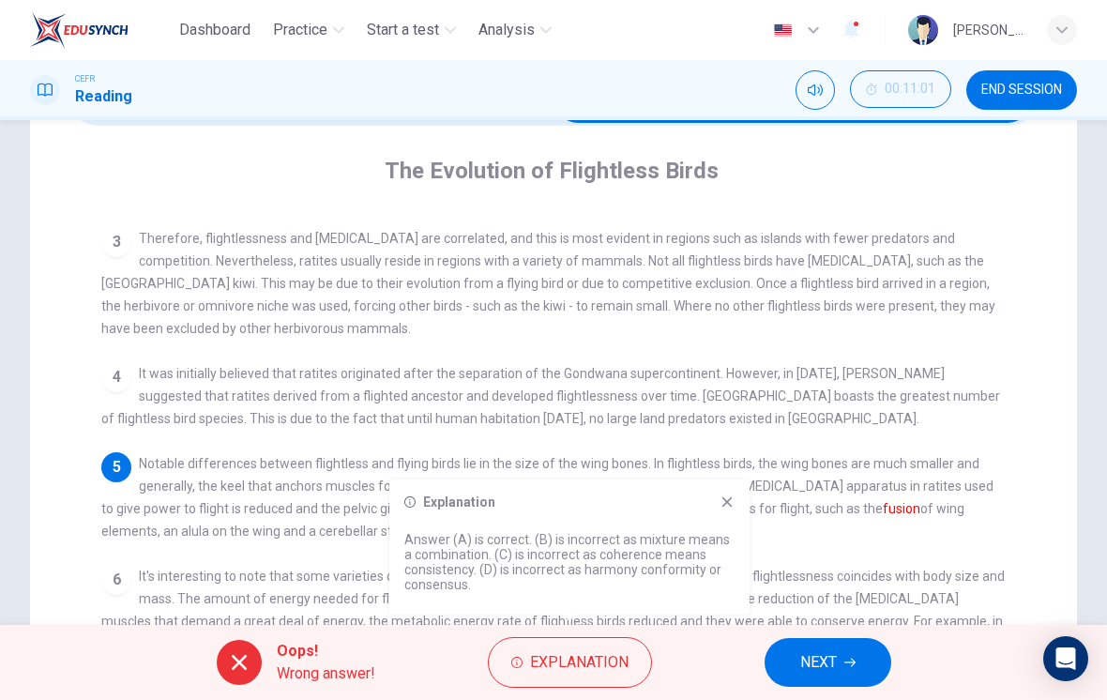
click at [720, 498] on icon at bounding box center [727, 501] width 15 height 15
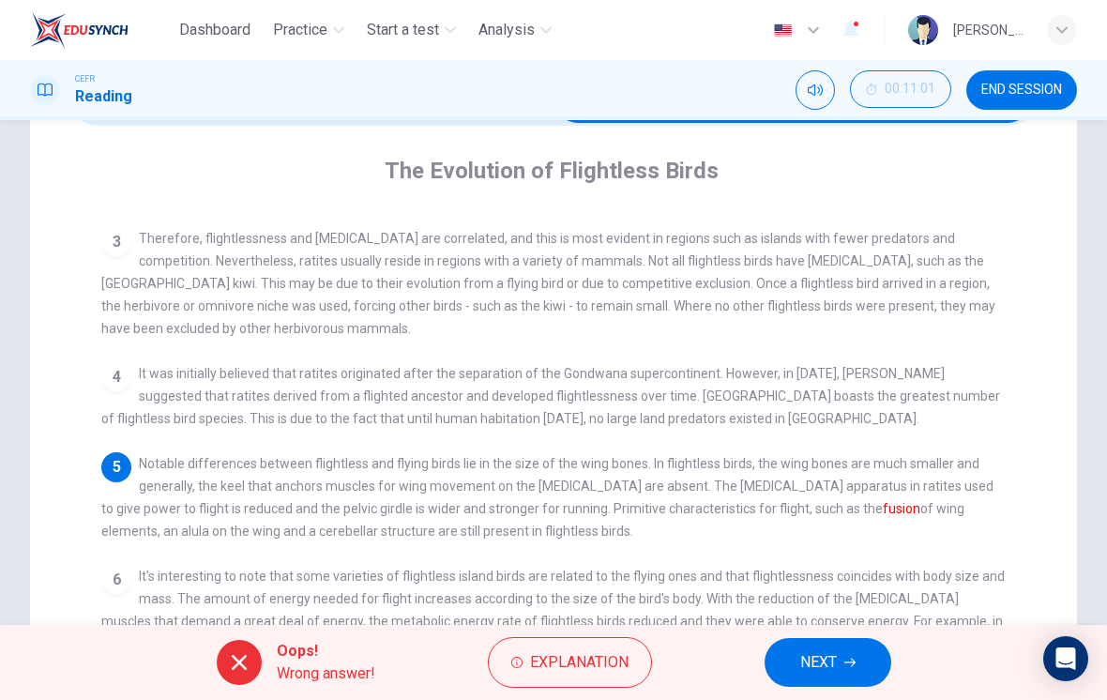
click at [768, 661] on icon "button" at bounding box center [849, 662] width 11 height 11
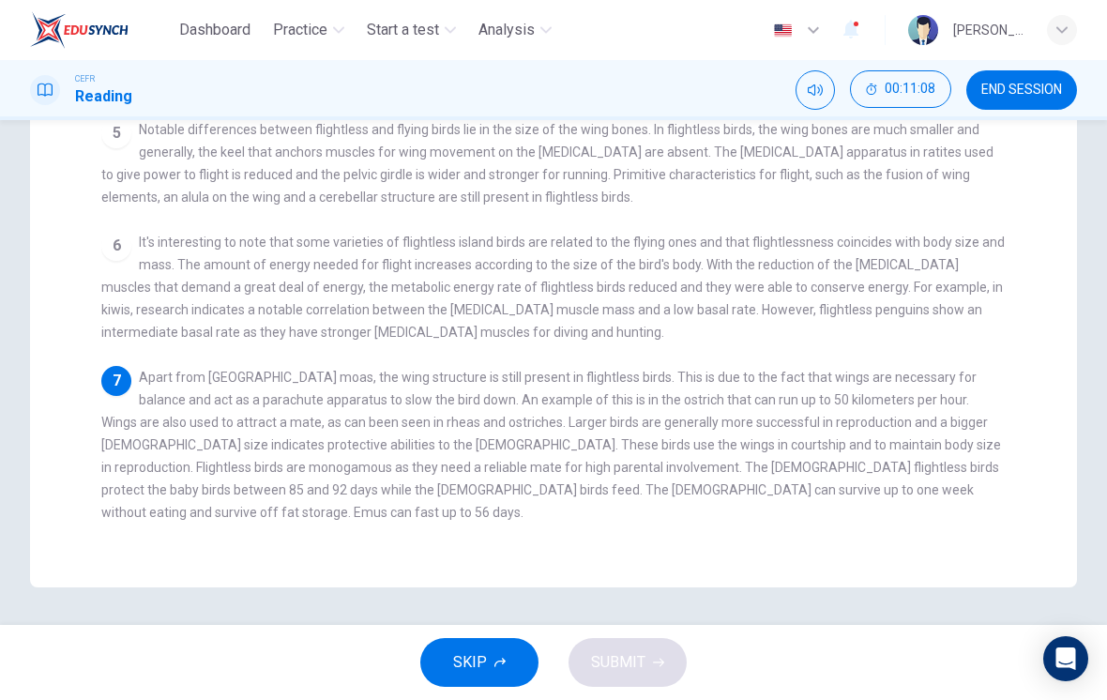
click at [130, 280] on div "6 It's interesting to note that some varieties of flightless island birds are r…" at bounding box center [553, 287] width 905 height 113
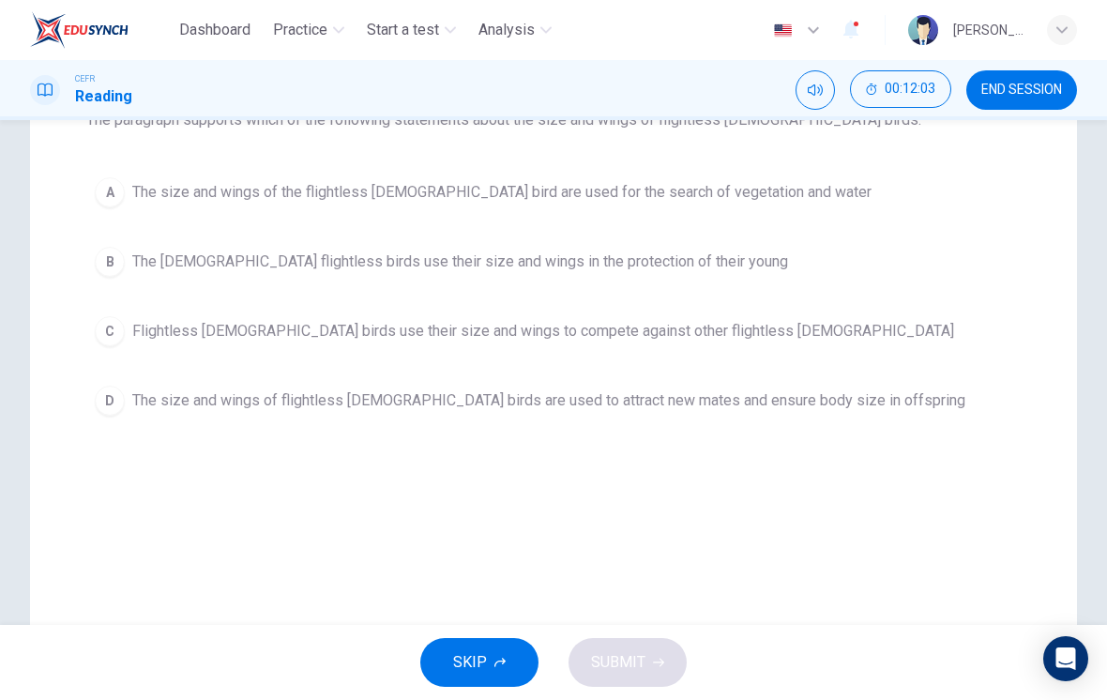
scroll to position [206, 0]
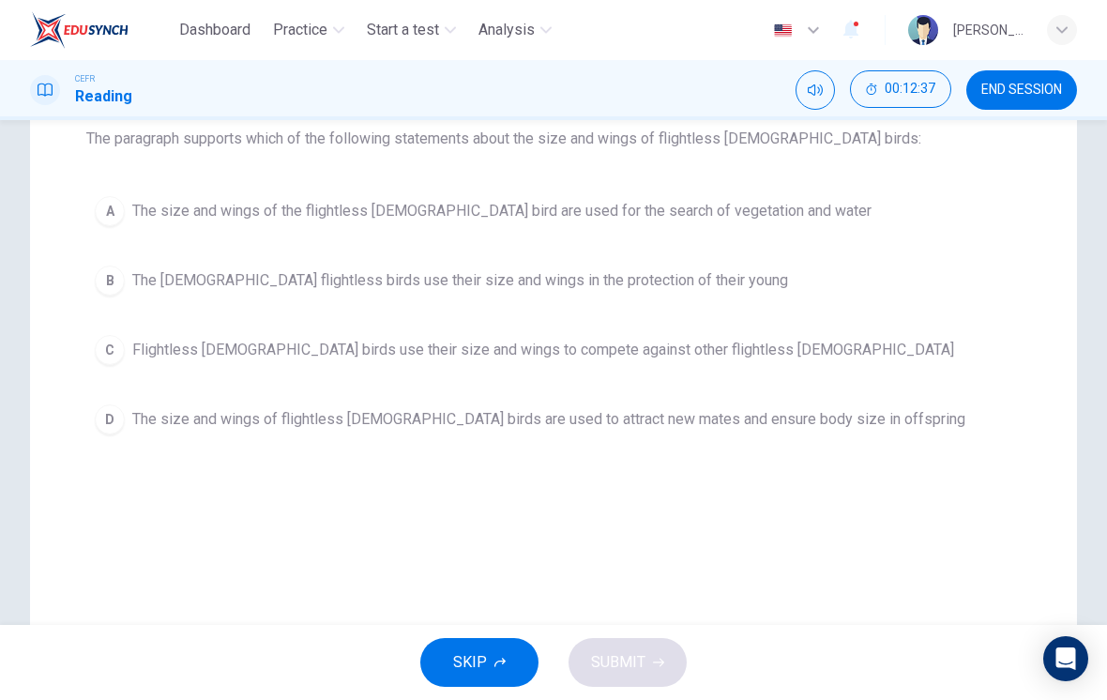
click at [260, 417] on span "The size and wings of flightless [DEMOGRAPHIC_DATA] birds are used to attract n…" at bounding box center [548, 419] width 833 height 23
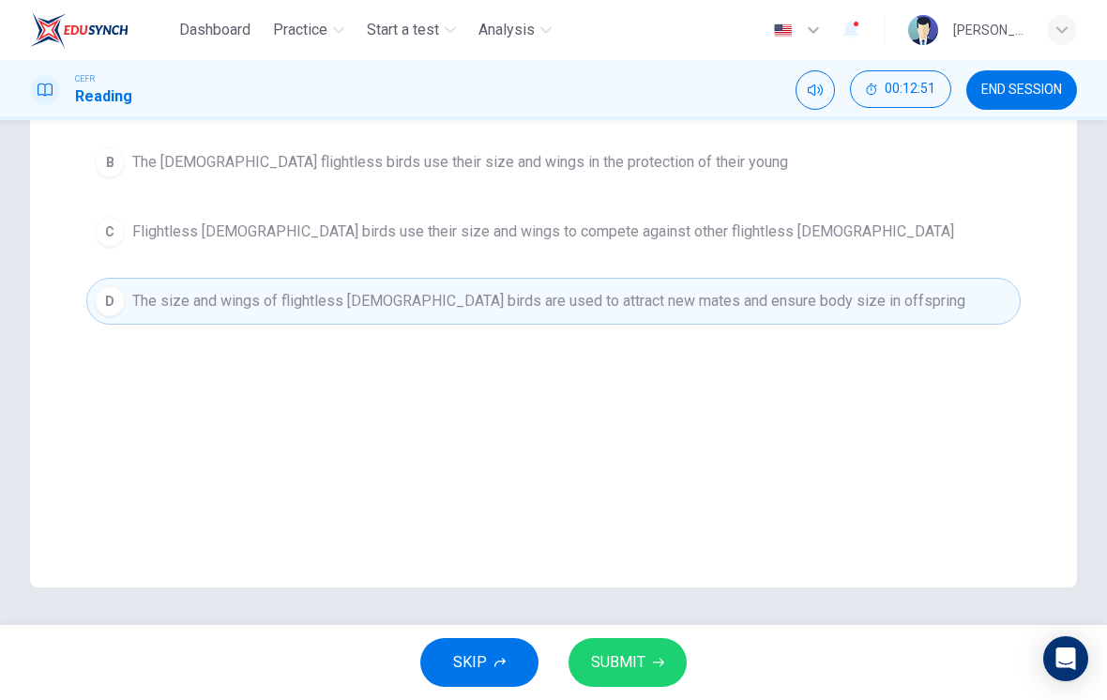
scroll to position [325, 0]
click at [645, 660] on button "SUBMIT" at bounding box center [628, 662] width 118 height 49
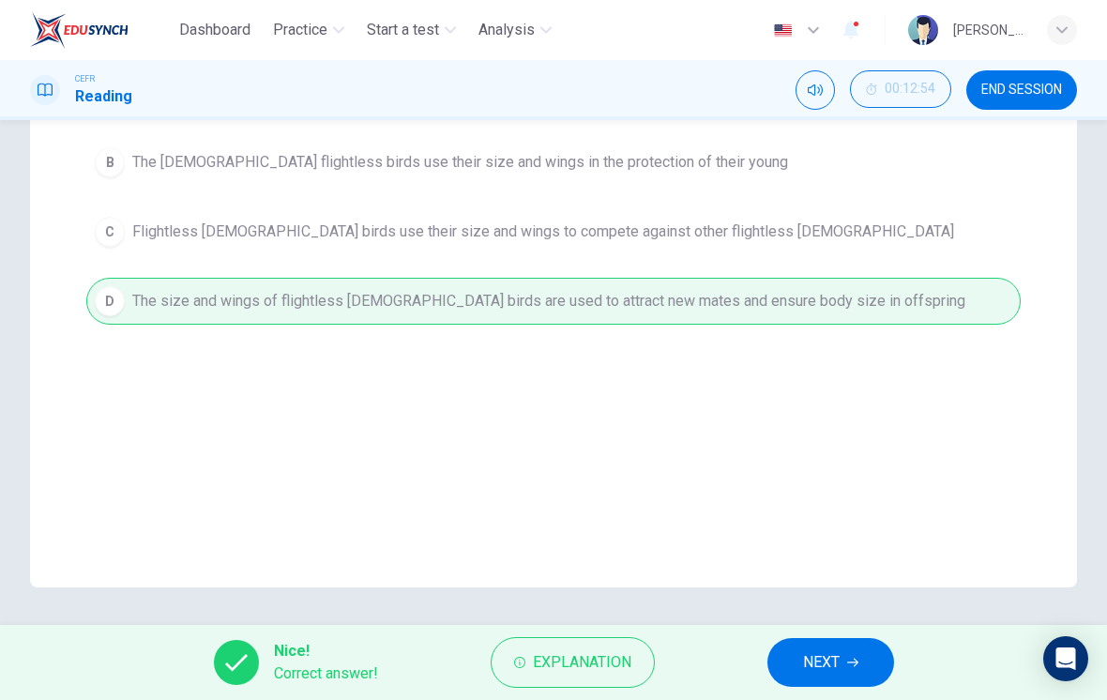
click at [768, 666] on span "NEXT" at bounding box center [821, 662] width 37 height 26
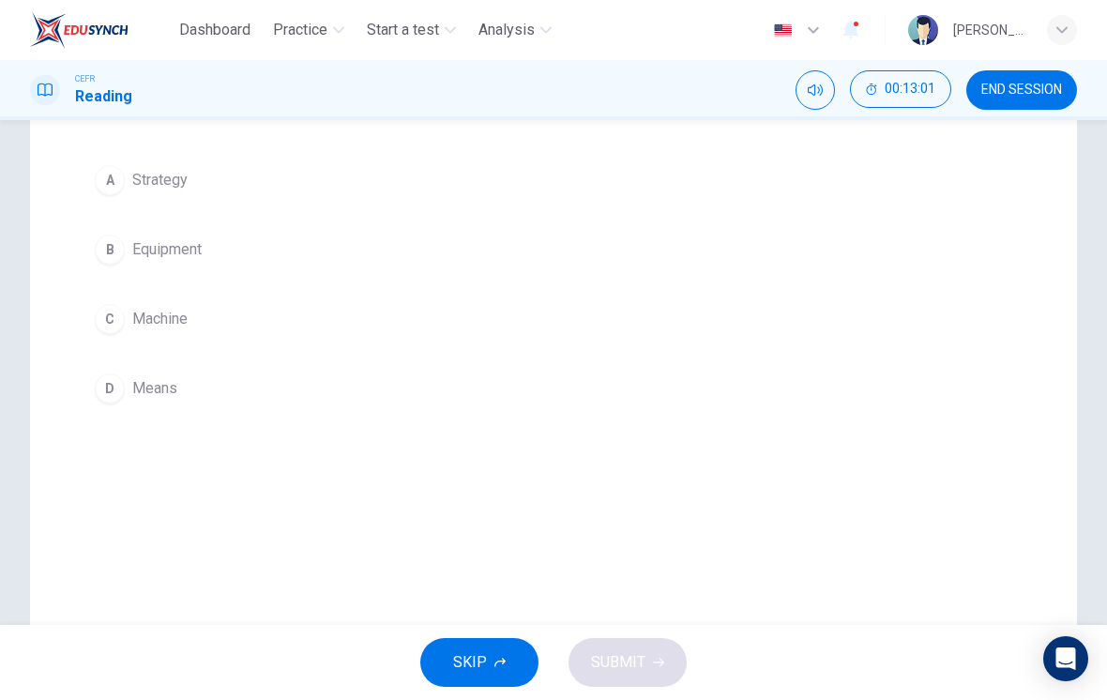
scroll to position [187, 0]
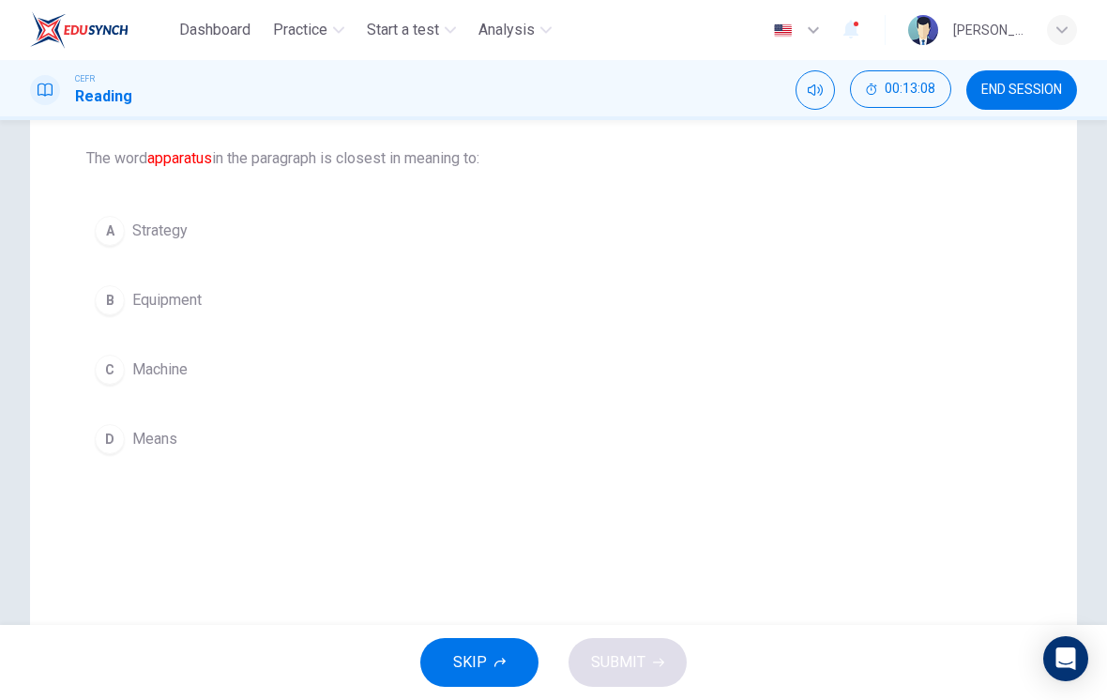
click at [181, 444] on button "D Means" at bounding box center [553, 439] width 934 height 47
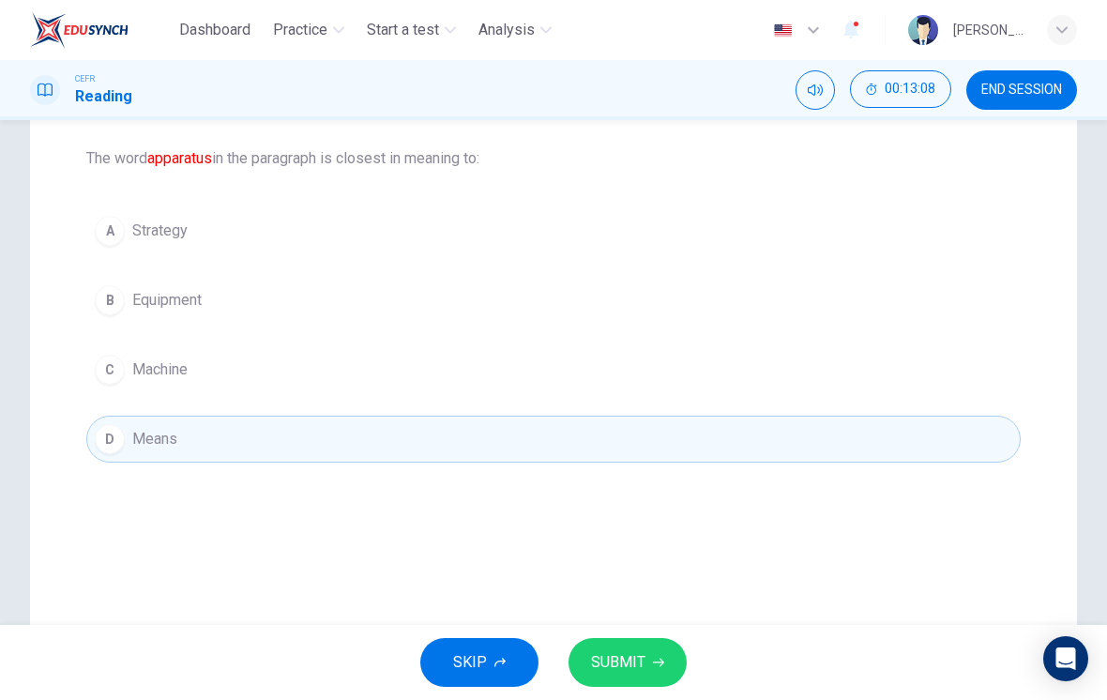
click at [181, 443] on button "D Means" at bounding box center [553, 439] width 934 height 47
click at [611, 678] on button "SUBMIT" at bounding box center [628, 662] width 118 height 49
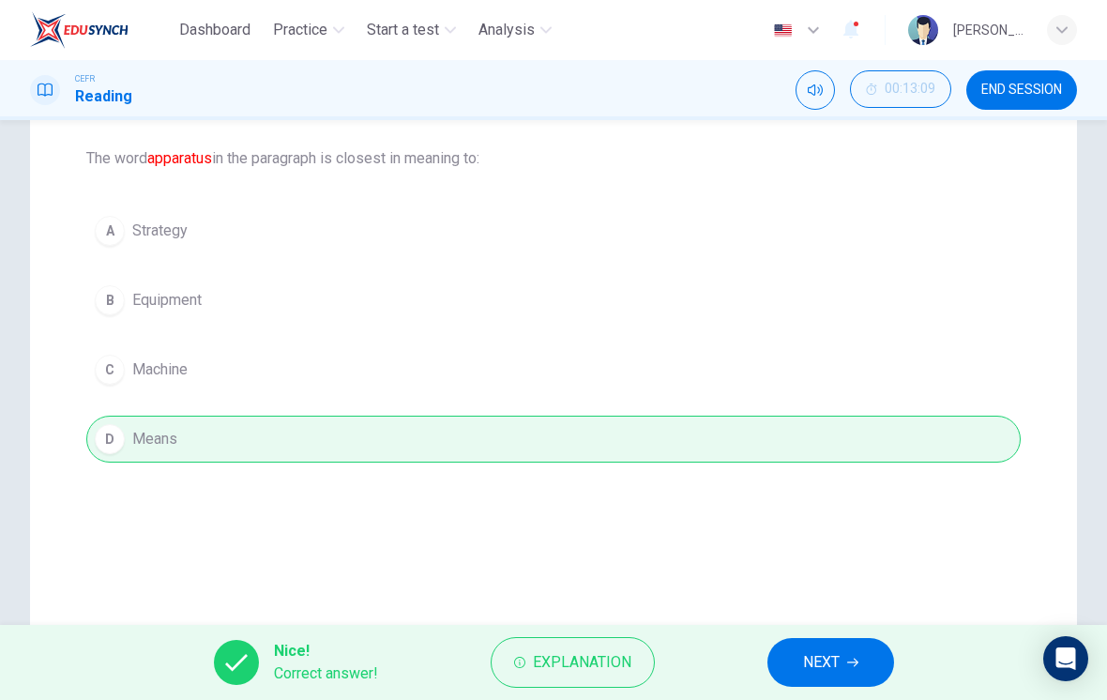
click at [578, 657] on span "Explanation" at bounding box center [582, 662] width 99 height 26
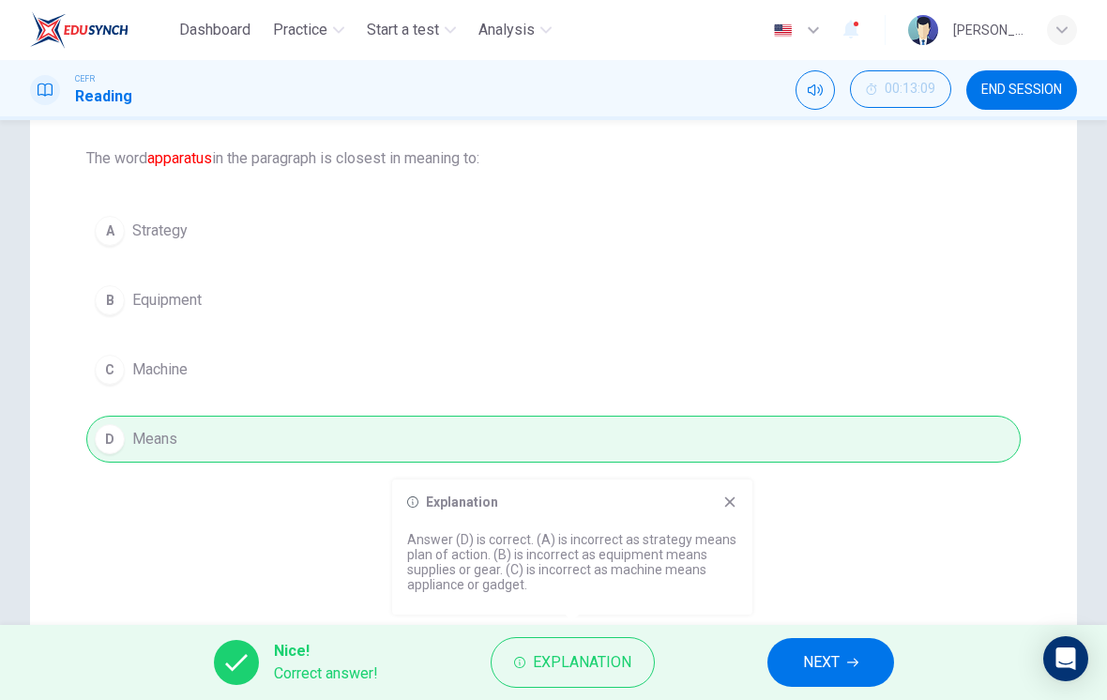
click at [768, 669] on span "NEXT" at bounding box center [821, 662] width 37 height 26
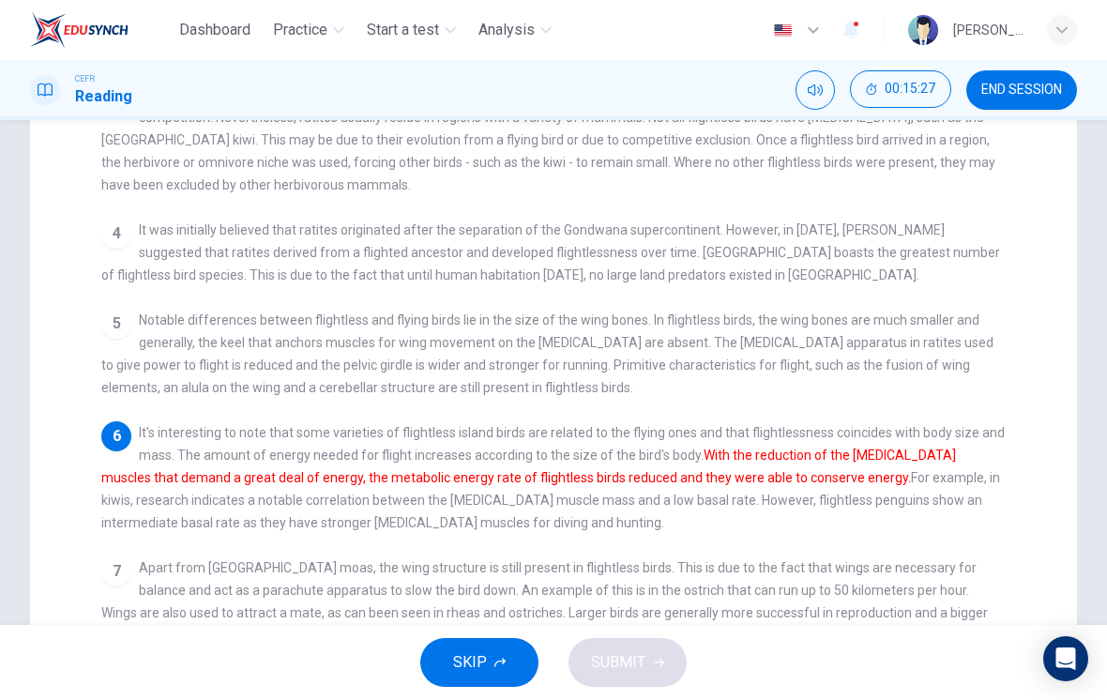
scroll to position [270, 0]
click at [256, 281] on span "It was initially believed that ratites originated after the separation of the G…" at bounding box center [550, 251] width 899 height 60
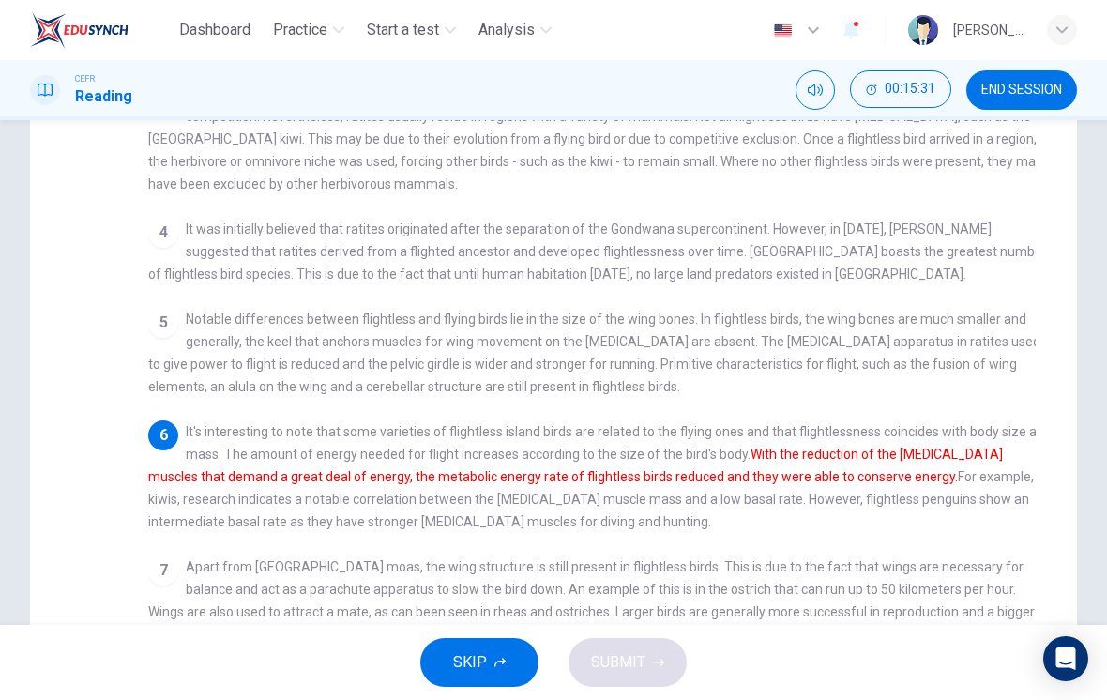
checkbox input "false"
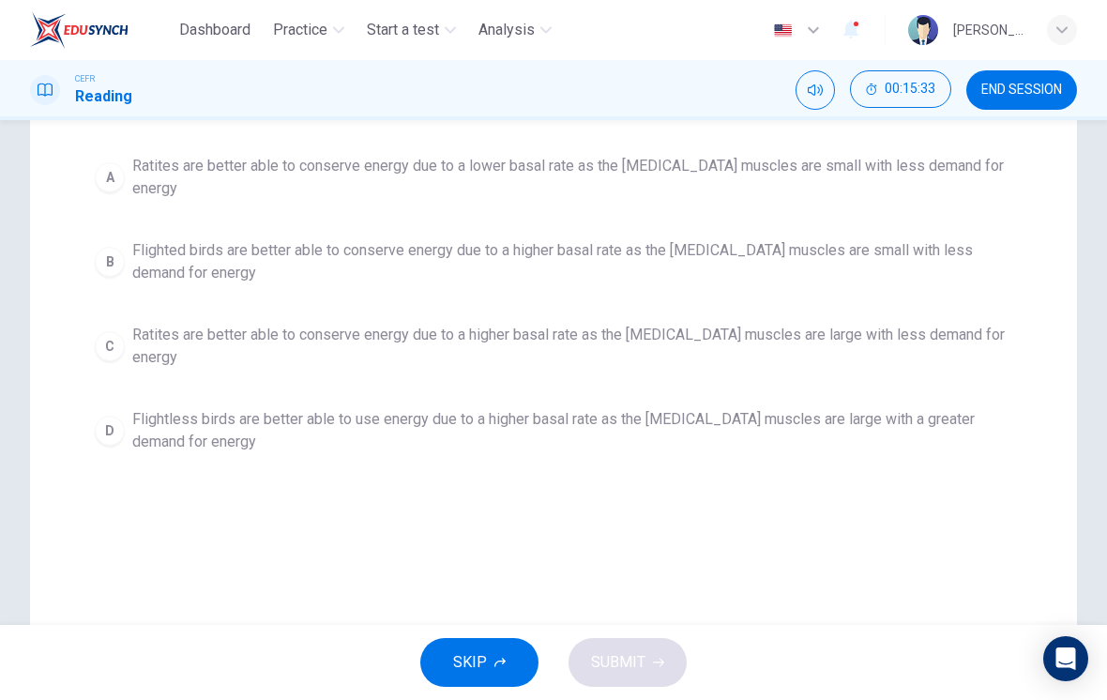
scroll to position [246, 0]
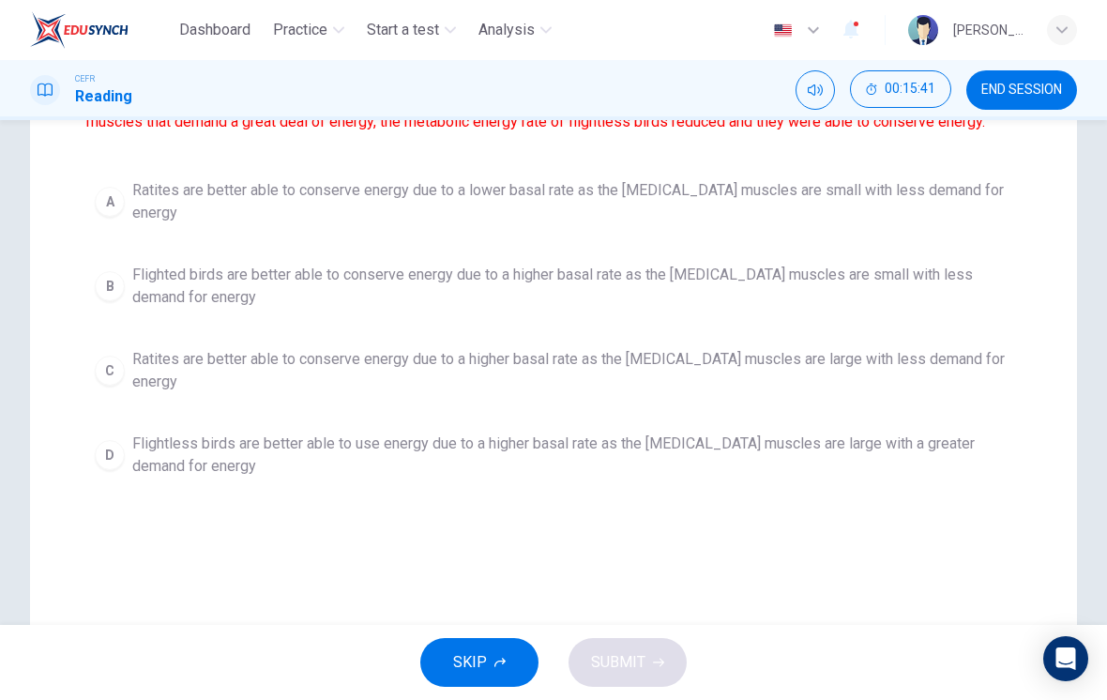
click at [252, 195] on span "Ratites are better able to conserve energy due to a lower basal rate as the [ME…" at bounding box center [572, 201] width 880 height 45
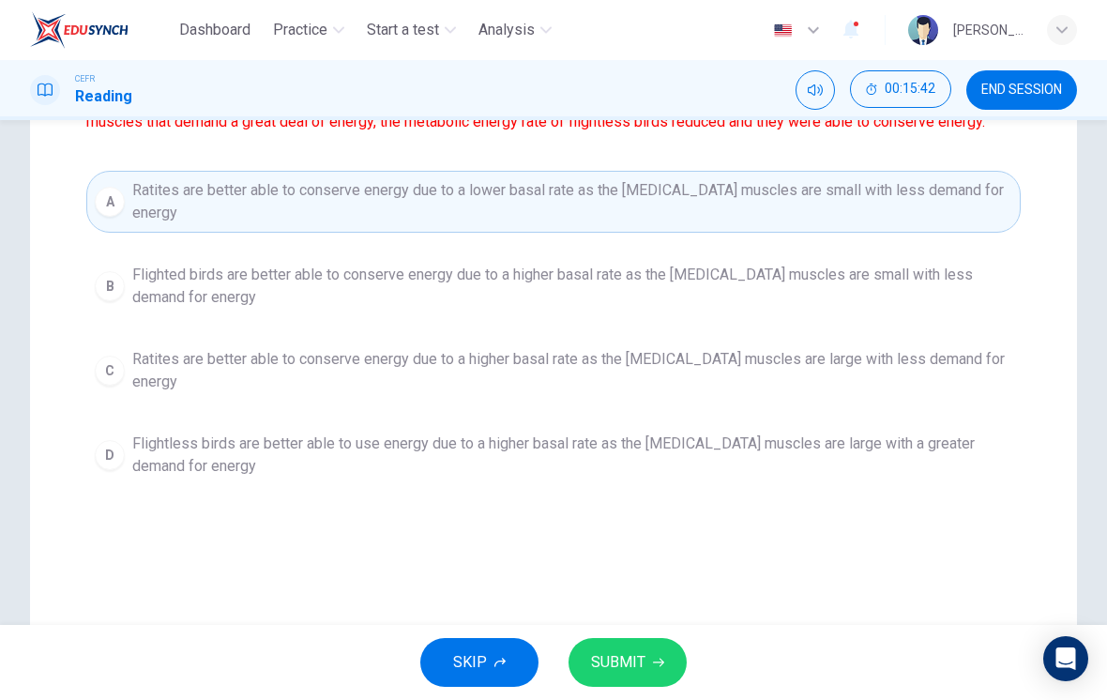
click at [648, 659] on button "SUBMIT" at bounding box center [628, 662] width 118 height 49
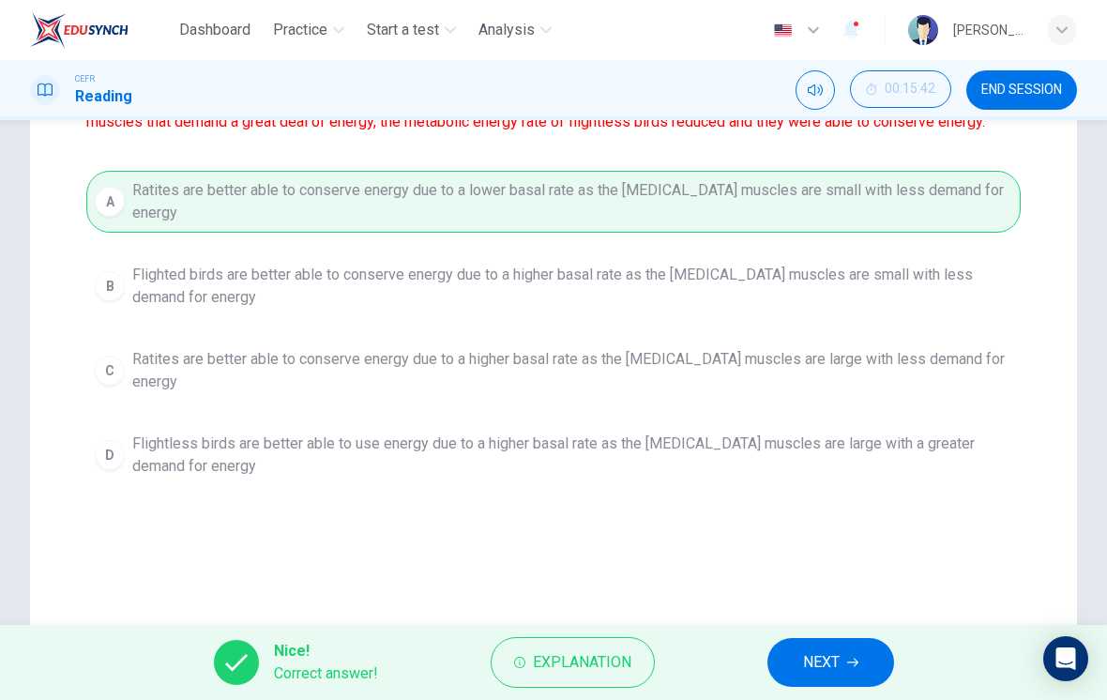
click at [768, 686] on button "NEXT" at bounding box center [830, 662] width 127 height 49
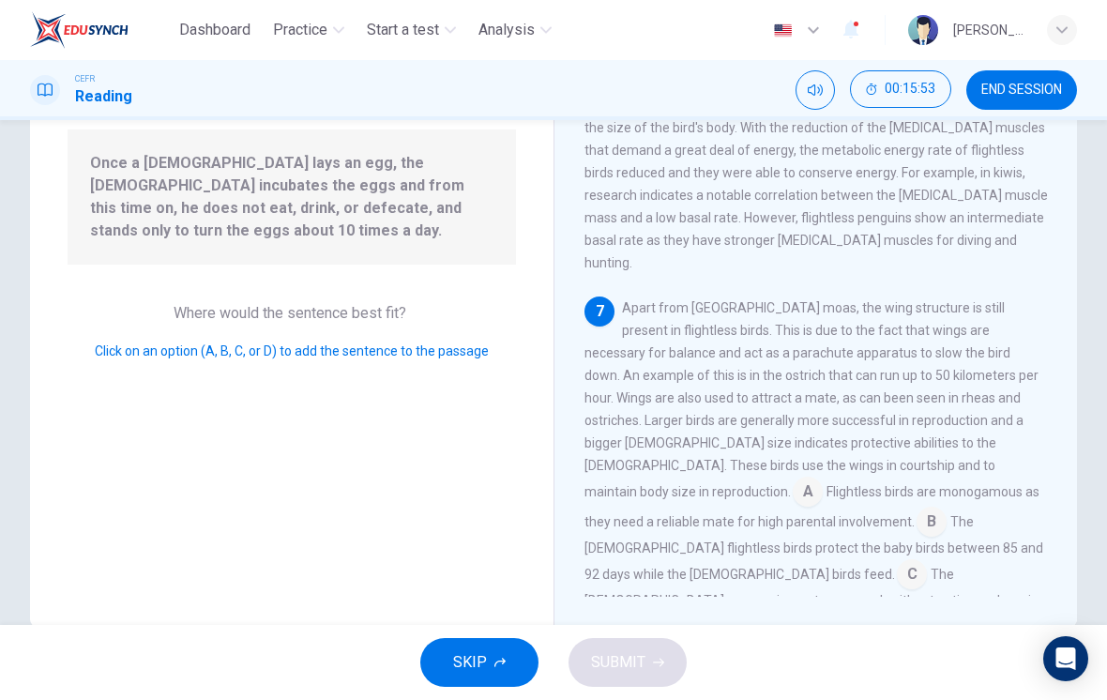
scroll to position [1021, 0]
click at [707, 614] on input at bounding box center [692, 629] width 30 height 30
click at [768, 562] on input at bounding box center [912, 577] width 30 height 30
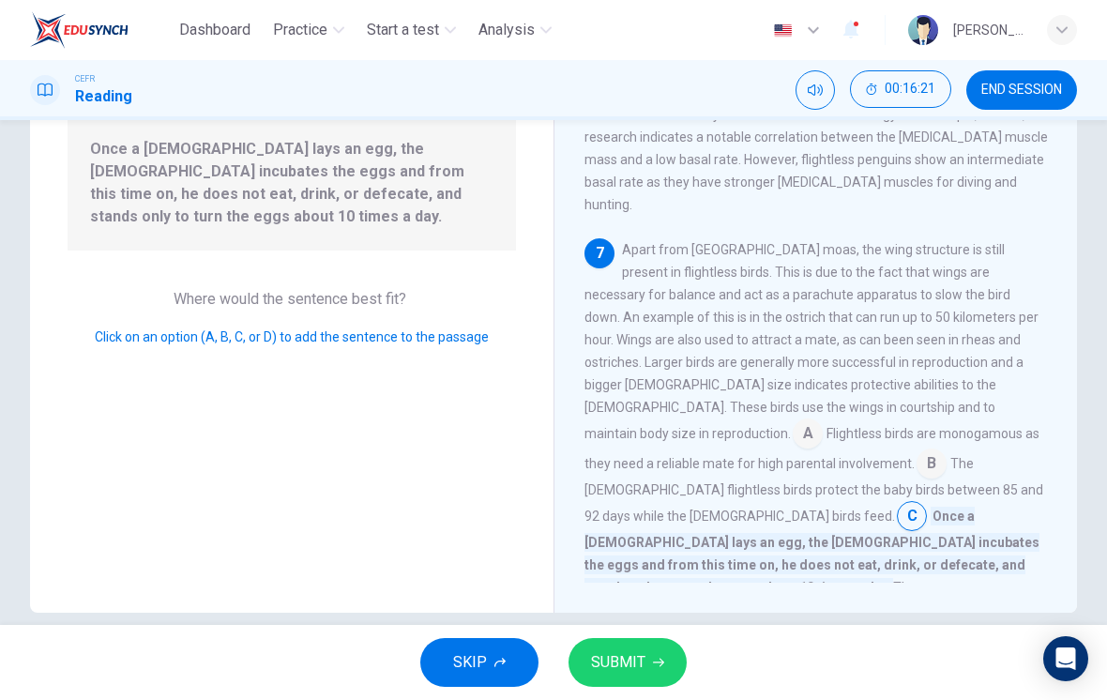
scroll to position [199, 0]
click at [768, 448] on input at bounding box center [932, 463] width 30 height 30
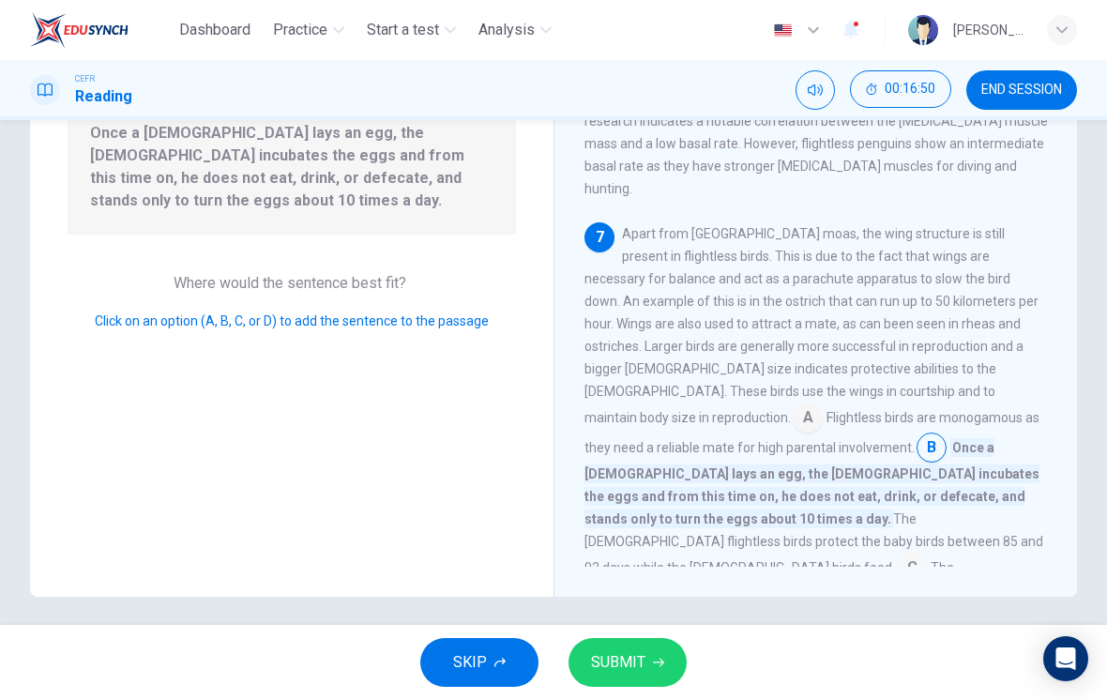
scroll to position [214, 0]
click at [768, 403] on input at bounding box center [808, 418] width 30 height 30
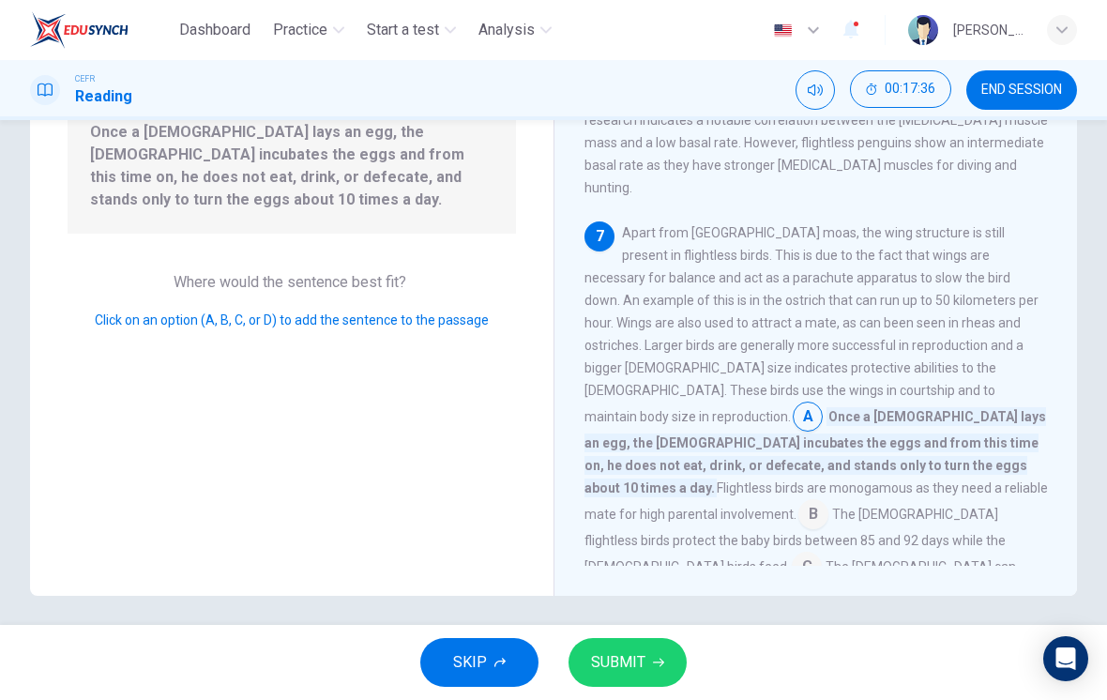
click at [768, 553] on input at bounding box center [807, 568] width 30 height 30
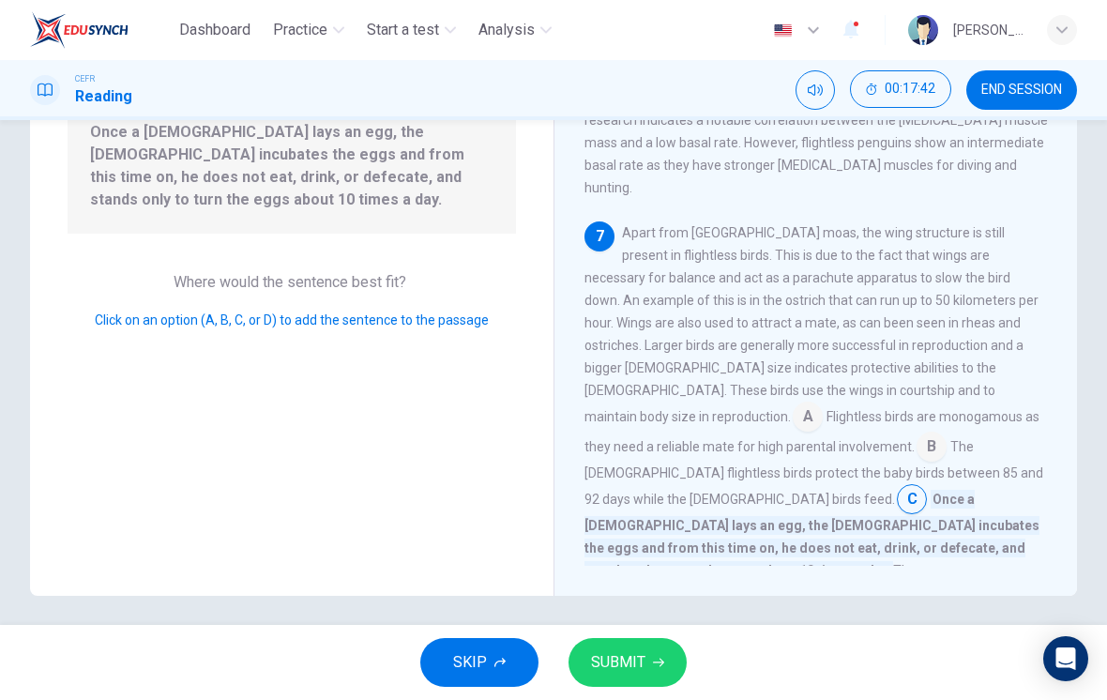
click at [768, 432] on span "B" at bounding box center [932, 447] width 30 height 30
click at [768, 403] on input at bounding box center [808, 418] width 30 height 30
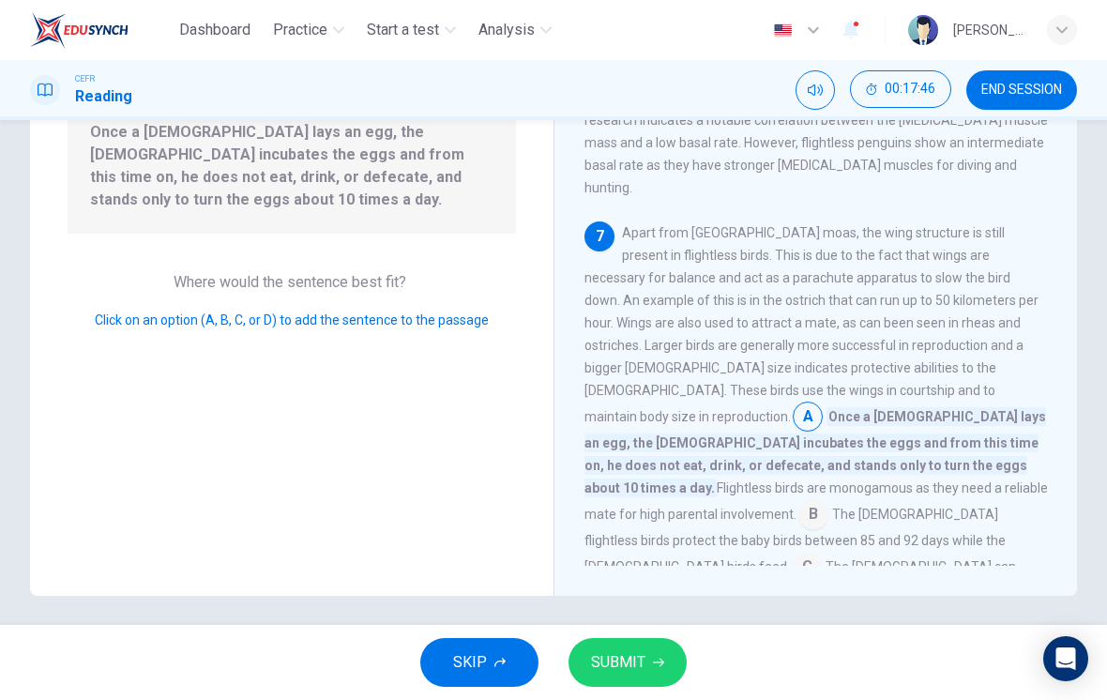
click at [768, 501] on input at bounding box center [813, 516] width 30 height 30
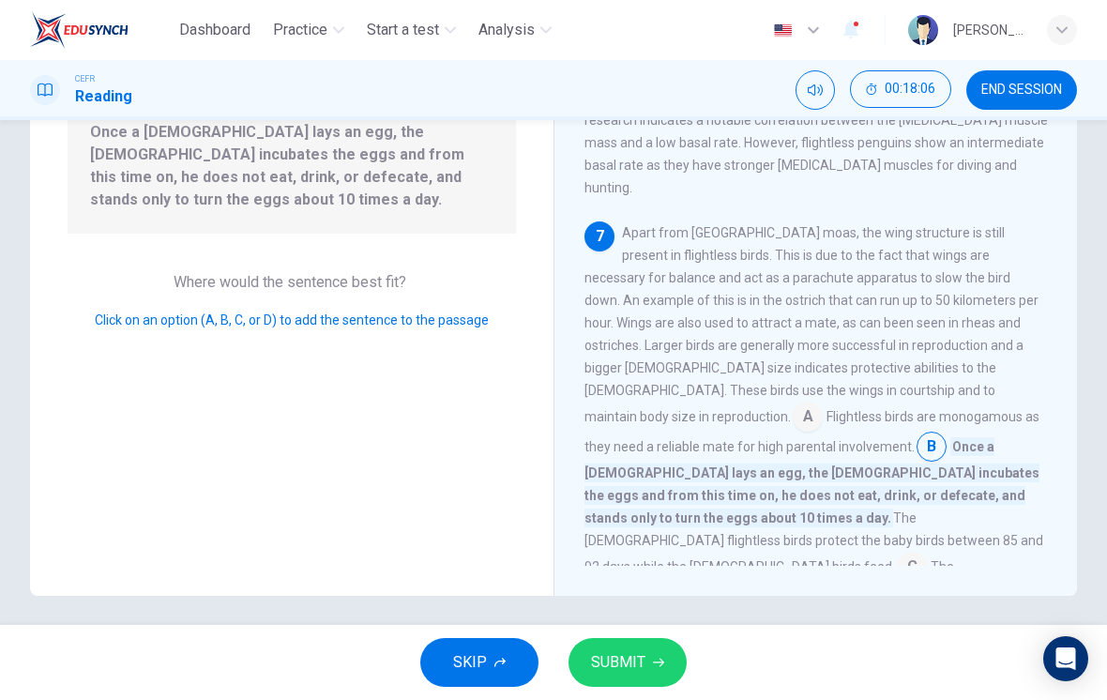
click at [768, 403] on input at bounding box center [808, 418] width 30 height 30
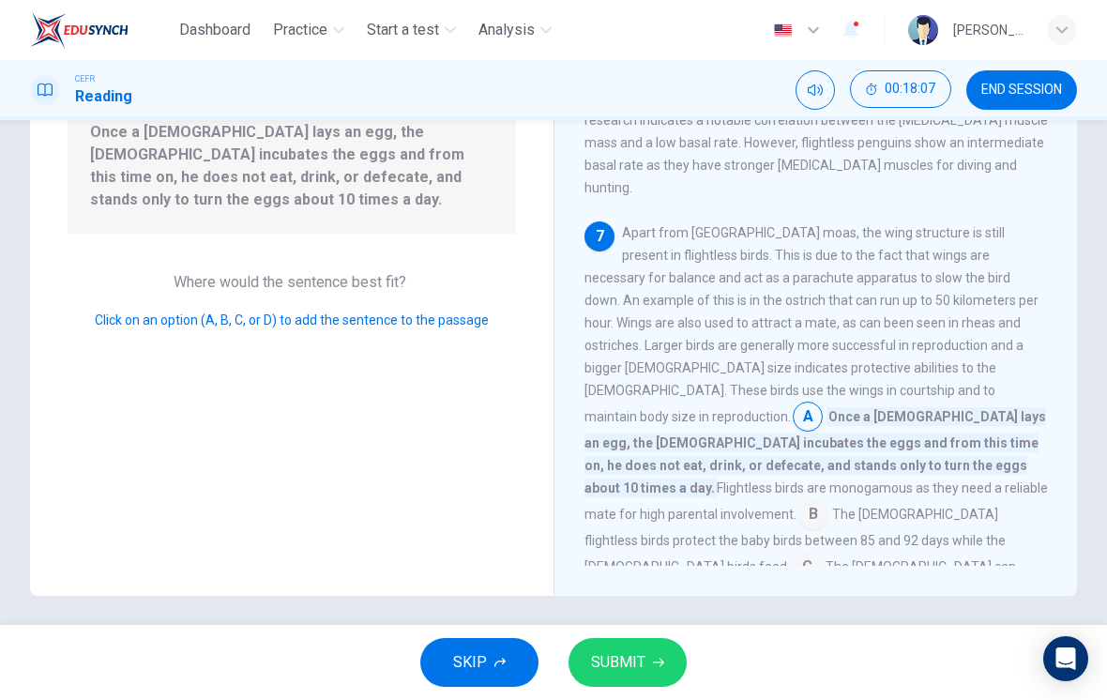
click at [646, 684] on button "SUBMIT" at bounding box center [628, 662] width 118 height 49
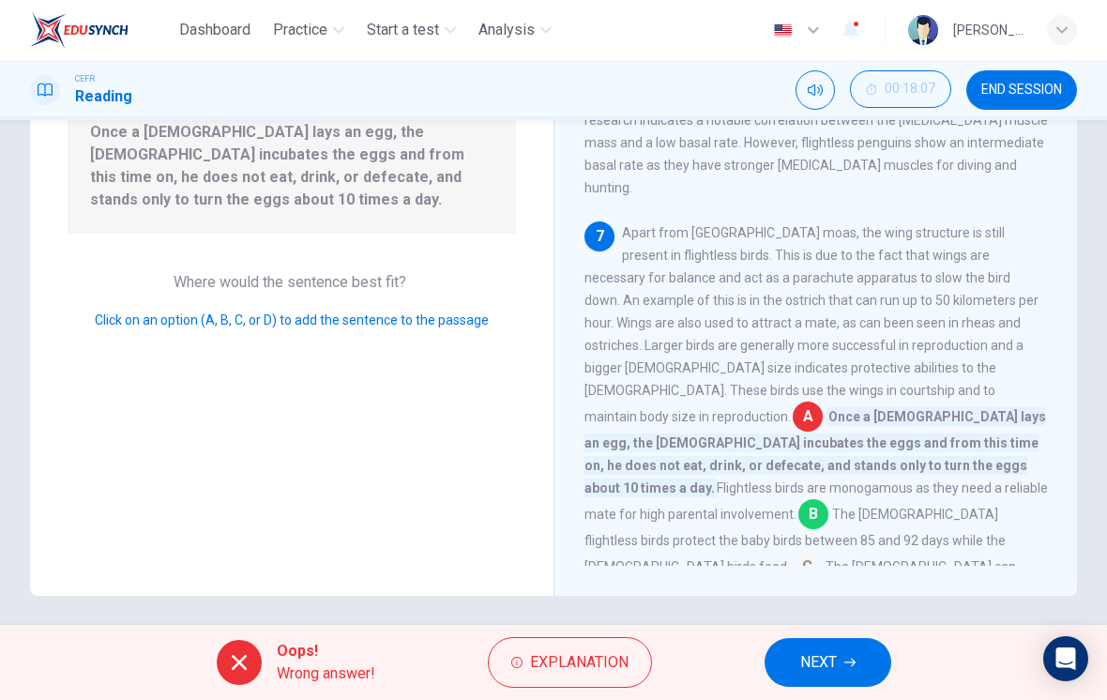
click at [768, 655] on button "NEXT" at bounding box center [828, 662] width 127 height 49
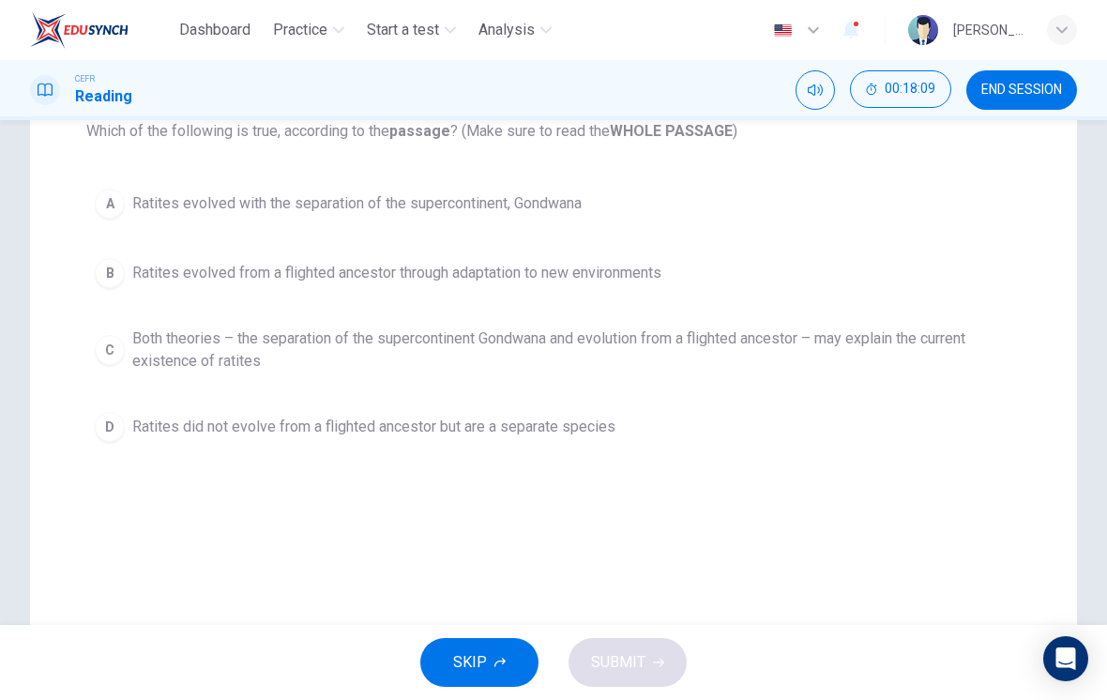
scroll to position [175, 0]
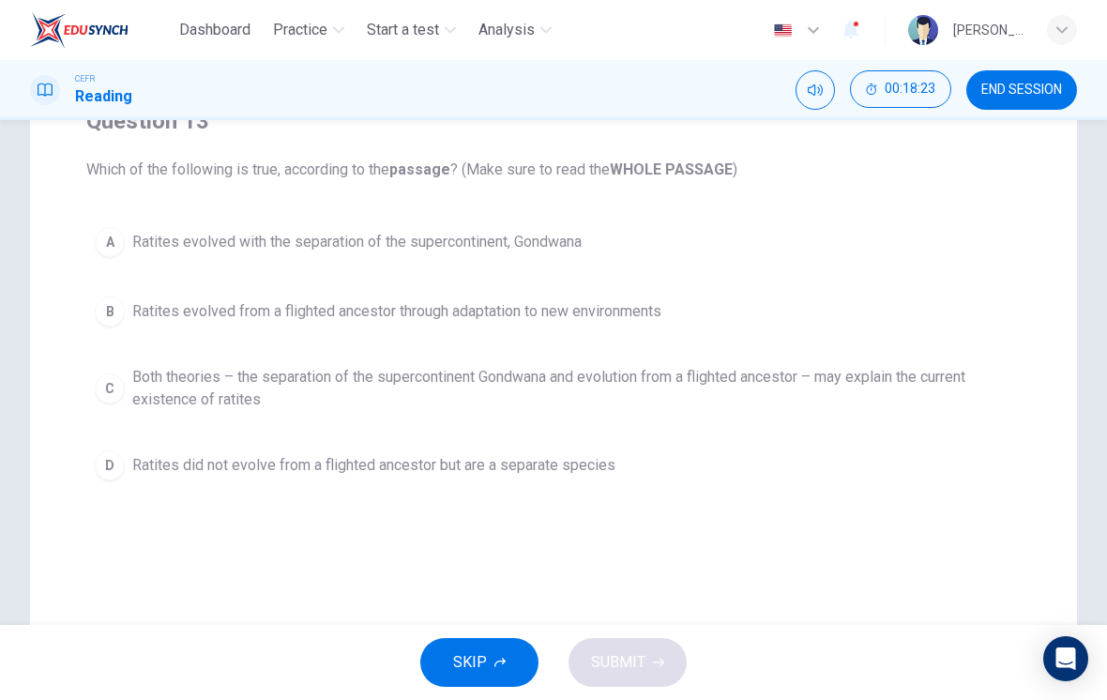
click at [317, 296] on button "B Ratites evolved from a flighted ancestor through adaptation to new environmen…" at bounding box center [553, 311] width 934 height 47
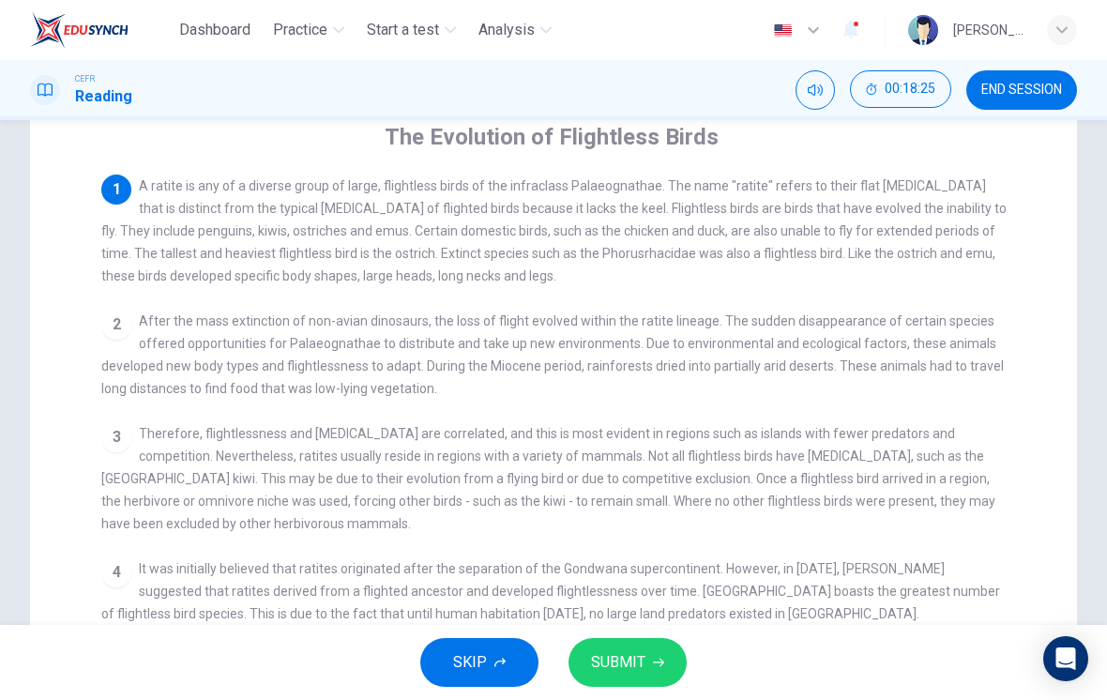
scroll to position [159, 0]
click at [249, 261] on span "A ratite is any of a diverse group of large, flightless birds of the infraclass…" at bounding box center [553, 231] width 905 height 105
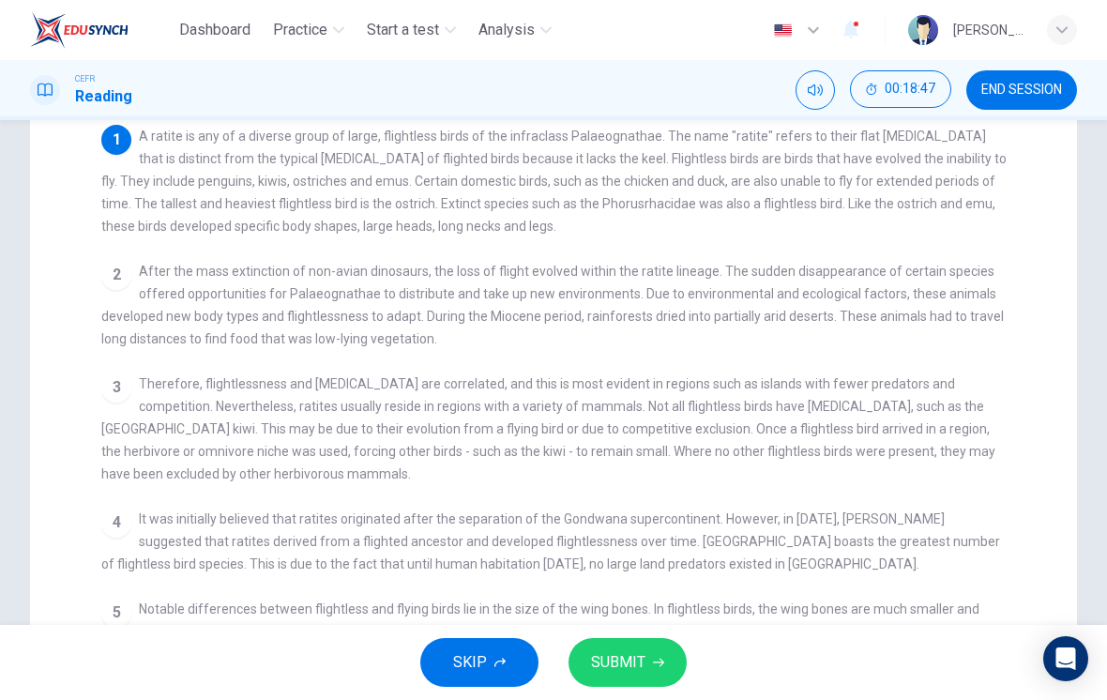
scroll to position [203, 0]
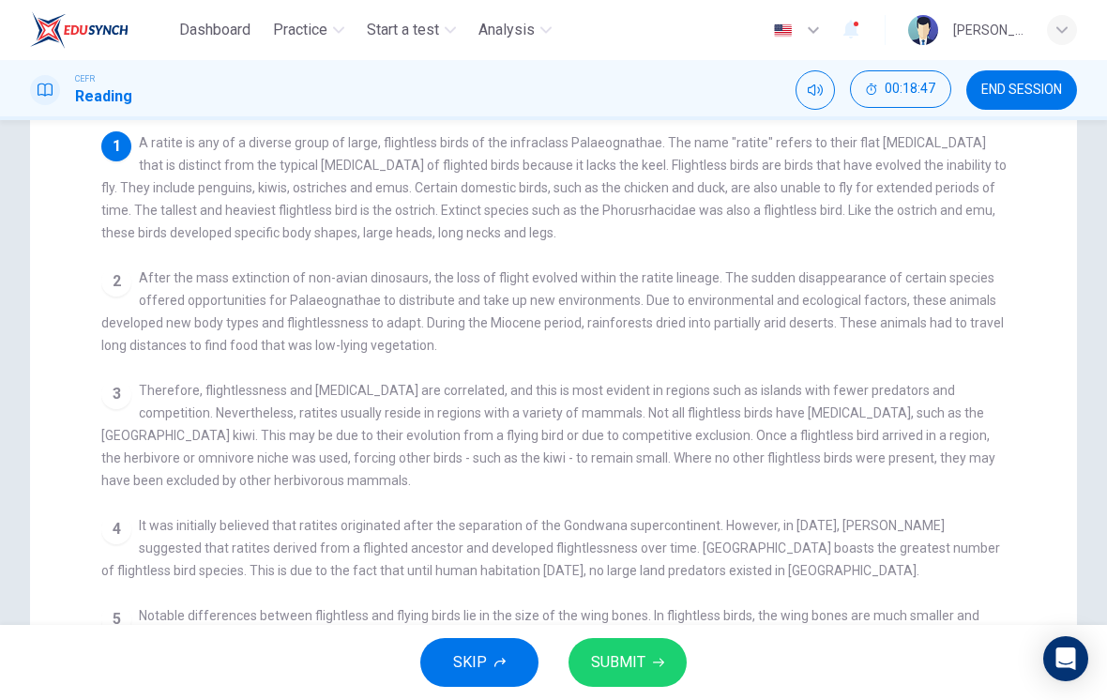
click at [265, 165] on span "A ratite is any of a diverse group of large, flightless birds of the infraclass…" at bounding box center [553, 187] width 905 height 105
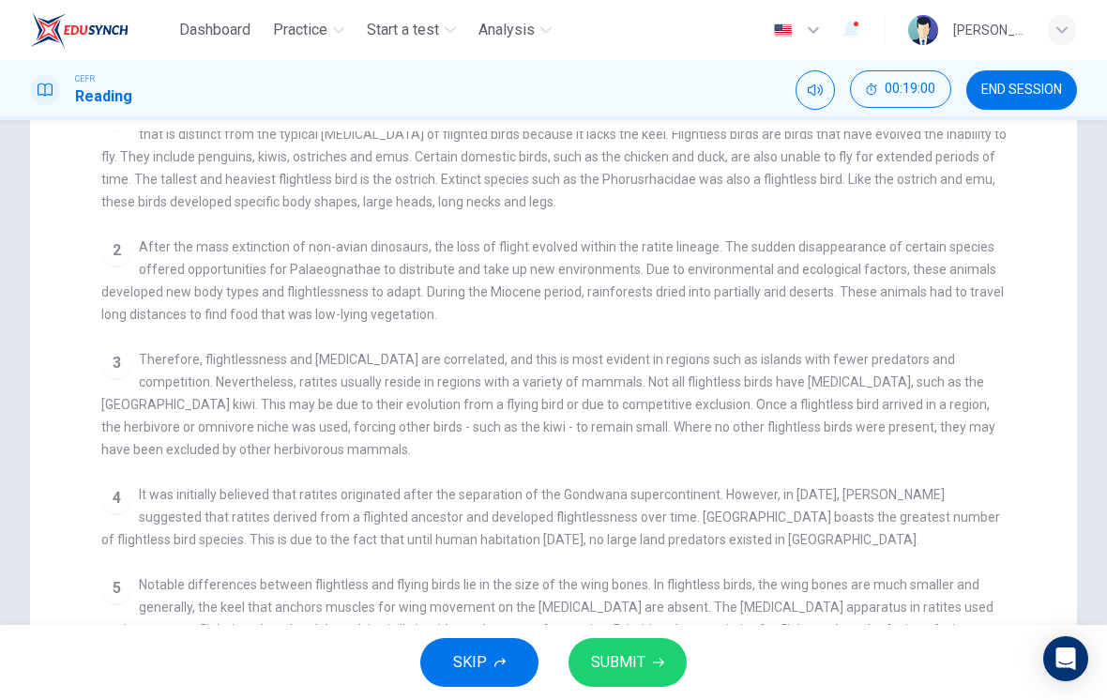
scroll to position [34, 0]
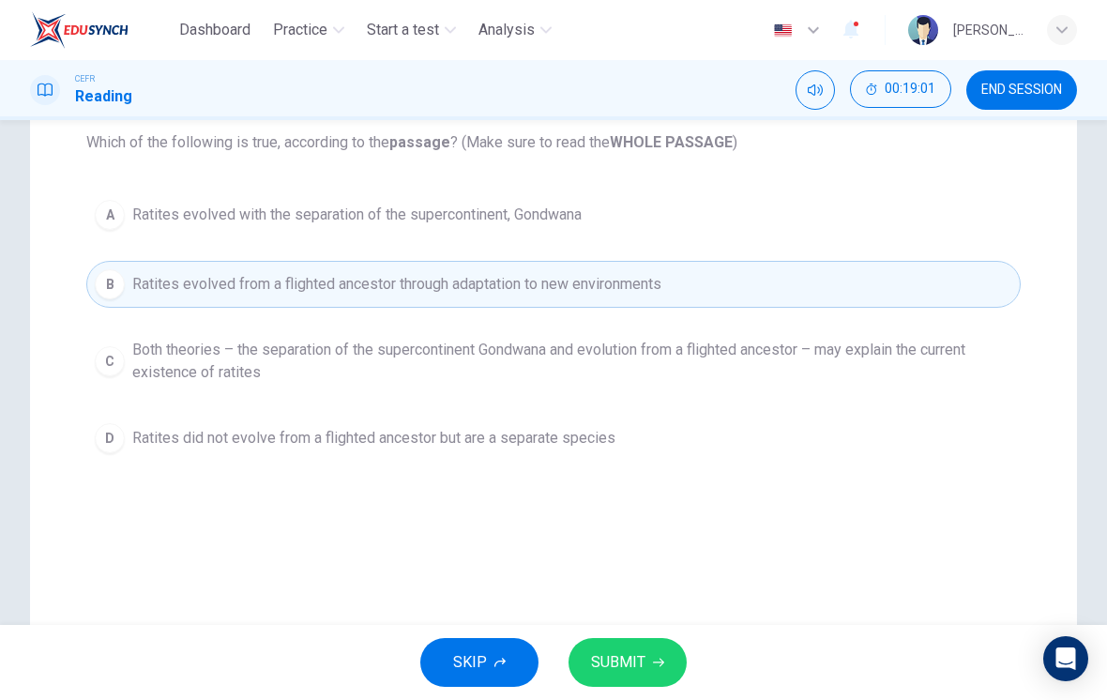
click at [270, 356] on span "Both theories – the separation of the supercontinent Gondwana and evolution fro…" at bounding box center [572, 361] width 880 height 45
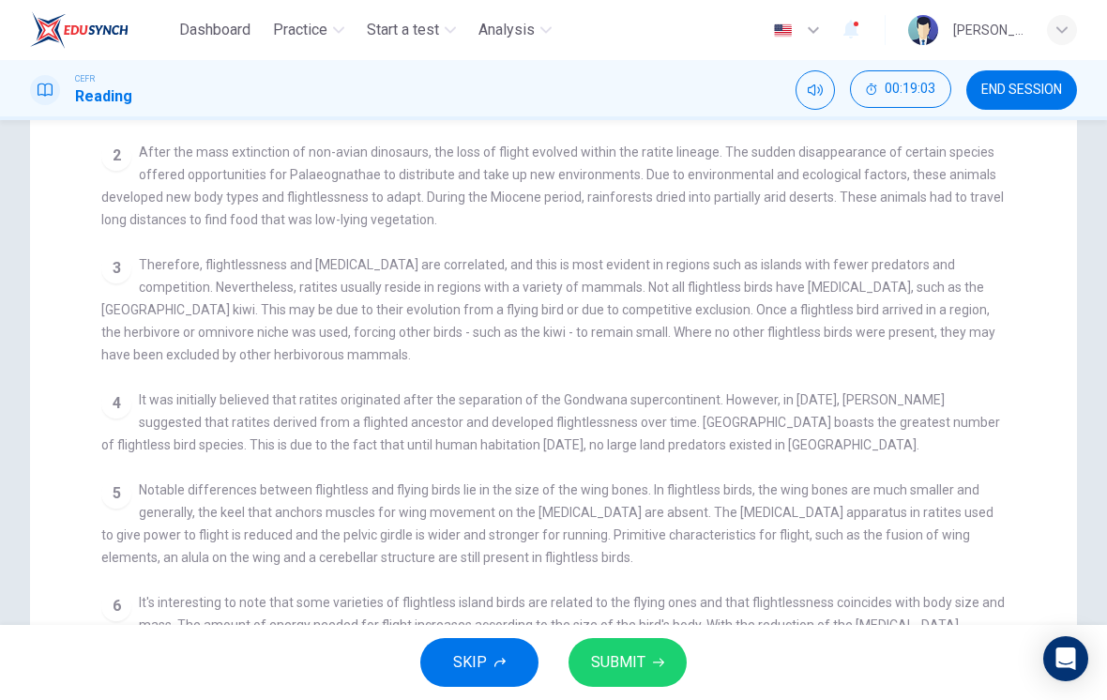
scroll to position [138, 0]
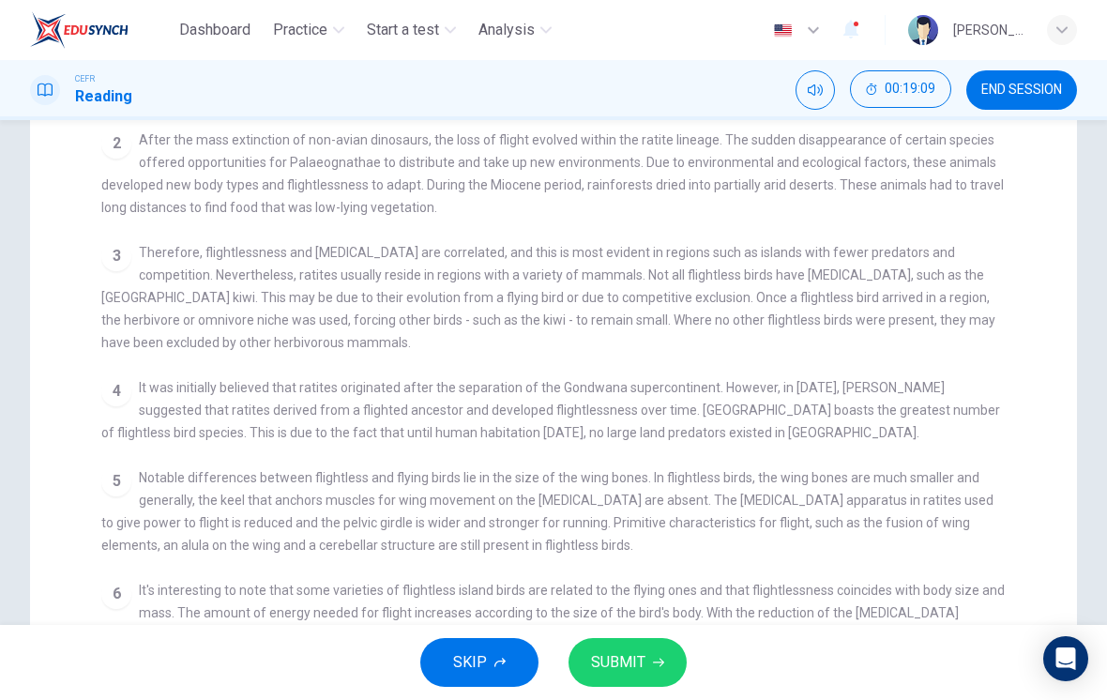
checkbox input "false"
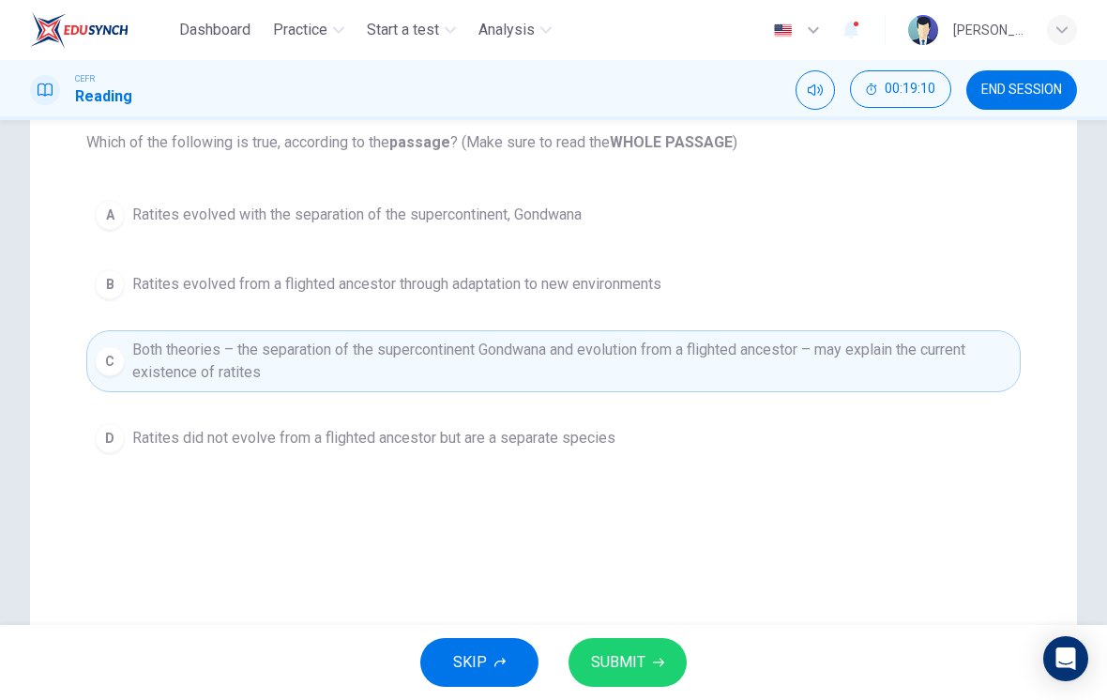
click at [634, 681] on button "SUBMIT" at bounding box center [628, 662] width 118 height 49
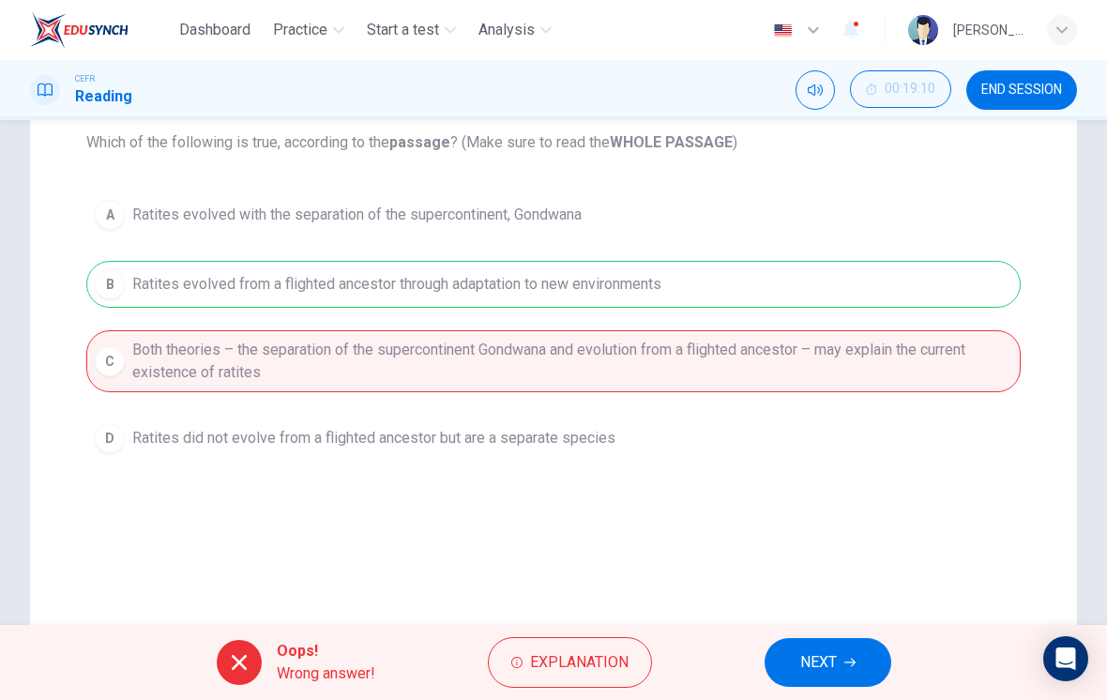
click at [576, 665] on span "Explanation" at bounding box center [579, 662] width 99 height 26
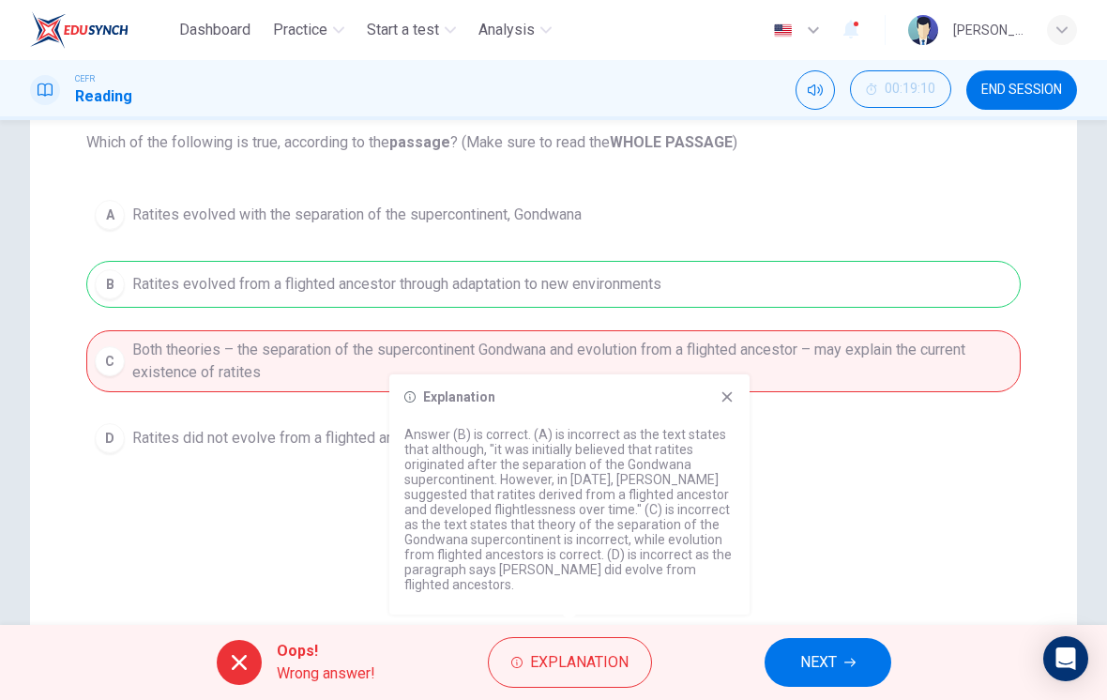
click at [720, 400] on icon at bounding box center [727, 396] width 15 height 15
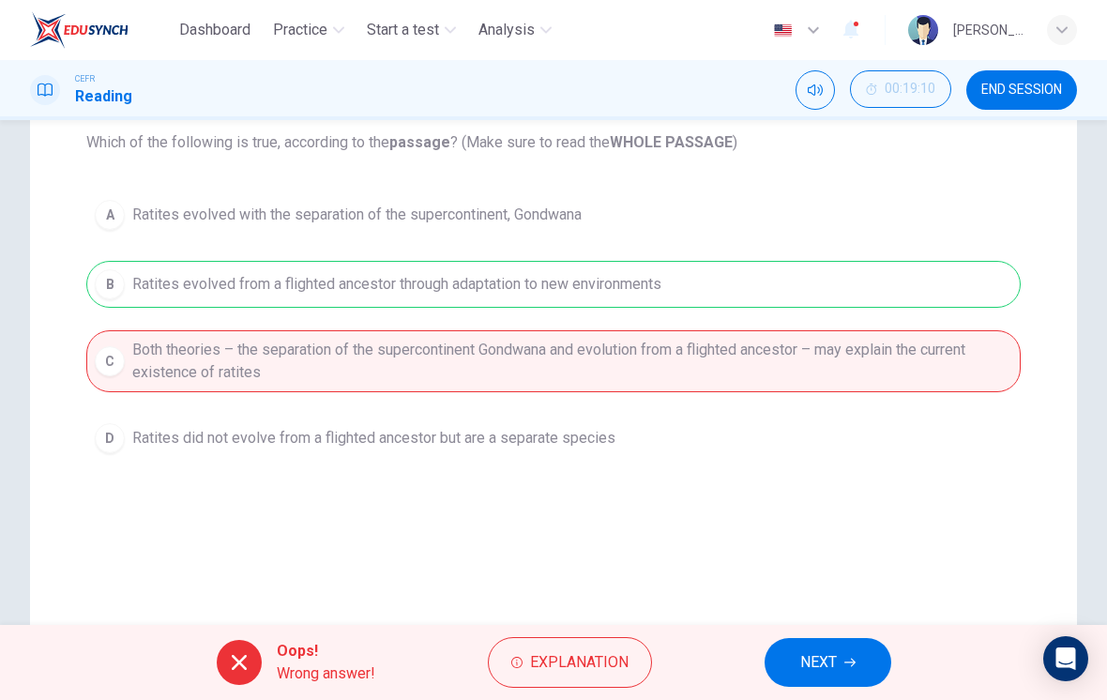
click at [768, 662] on span "NEXT" at bounding box center [818, 662] width 37 height 26
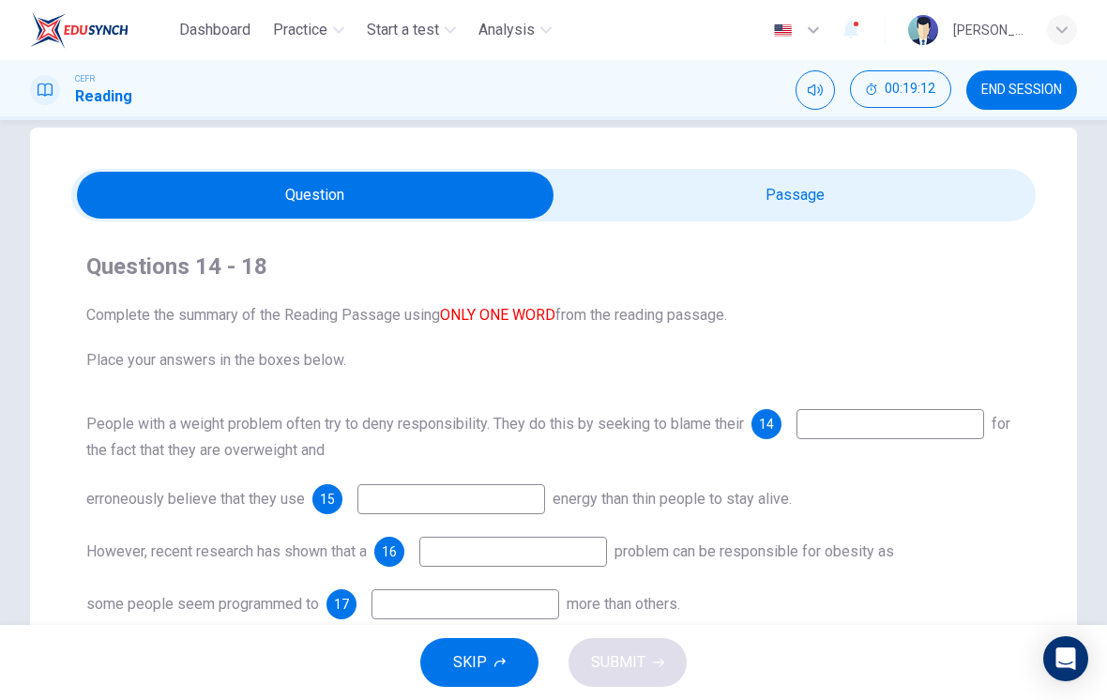
scroll to position [30, 0]
click at [768, 195] on input "checkbox" at bounding box center [315, 195] width 1447 height 47
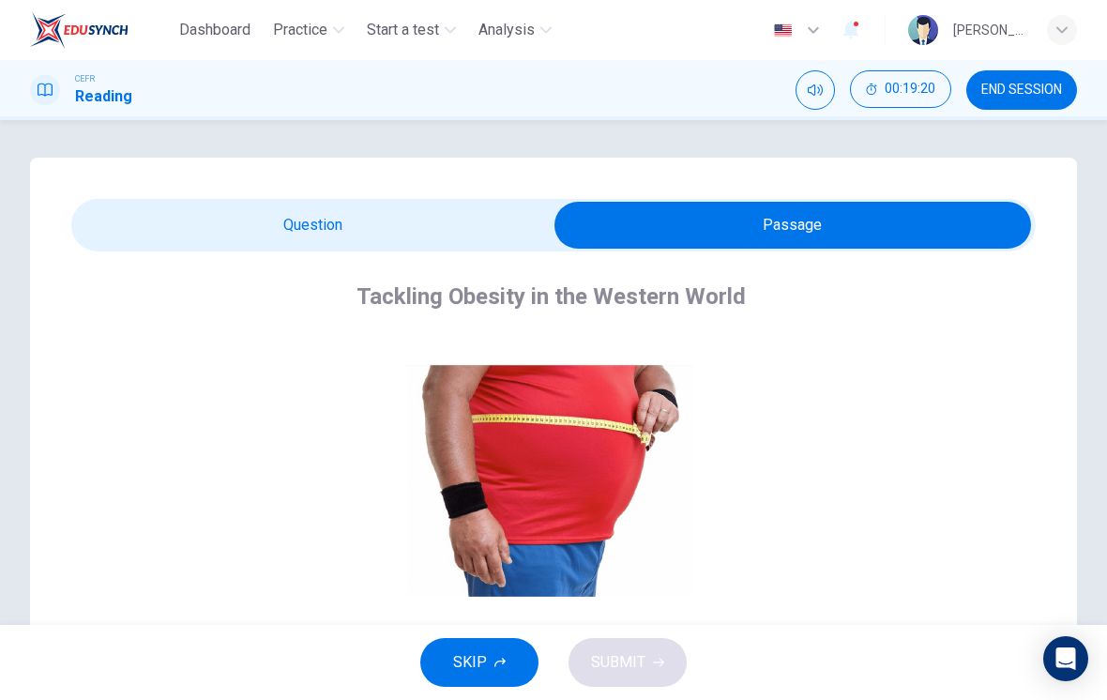
scroll to position [0, 0]
click at [493, 229] on input "checkbox" at bounding box center [792, 225] width 1447 height 47
checkbox input "false"
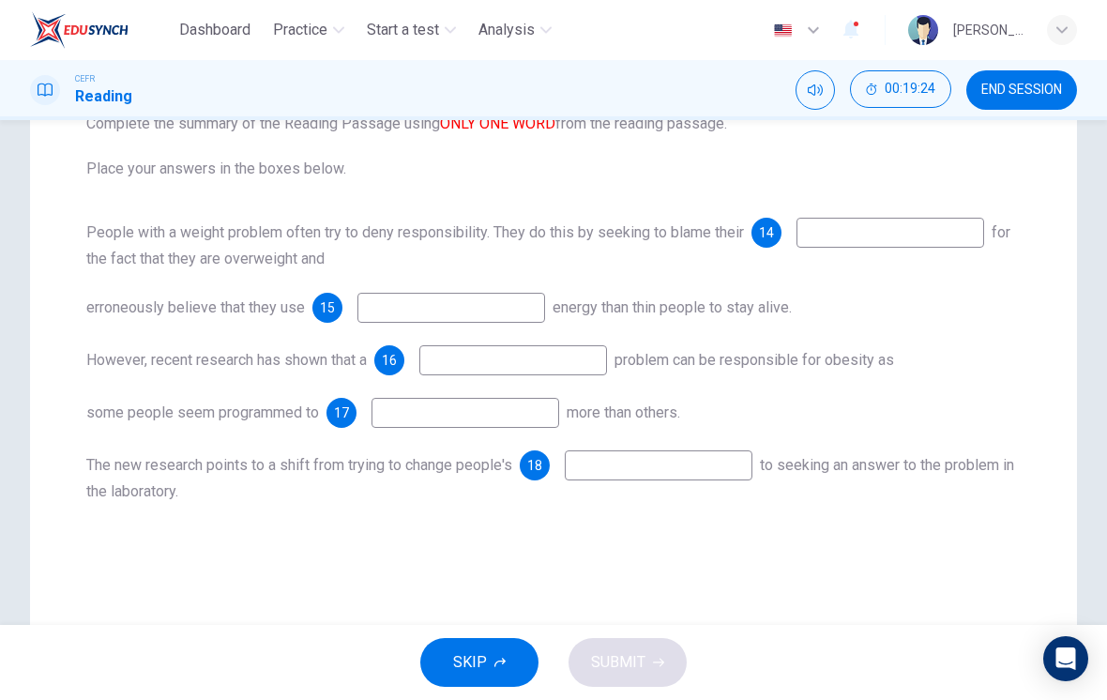
scroll to position [285, 0]
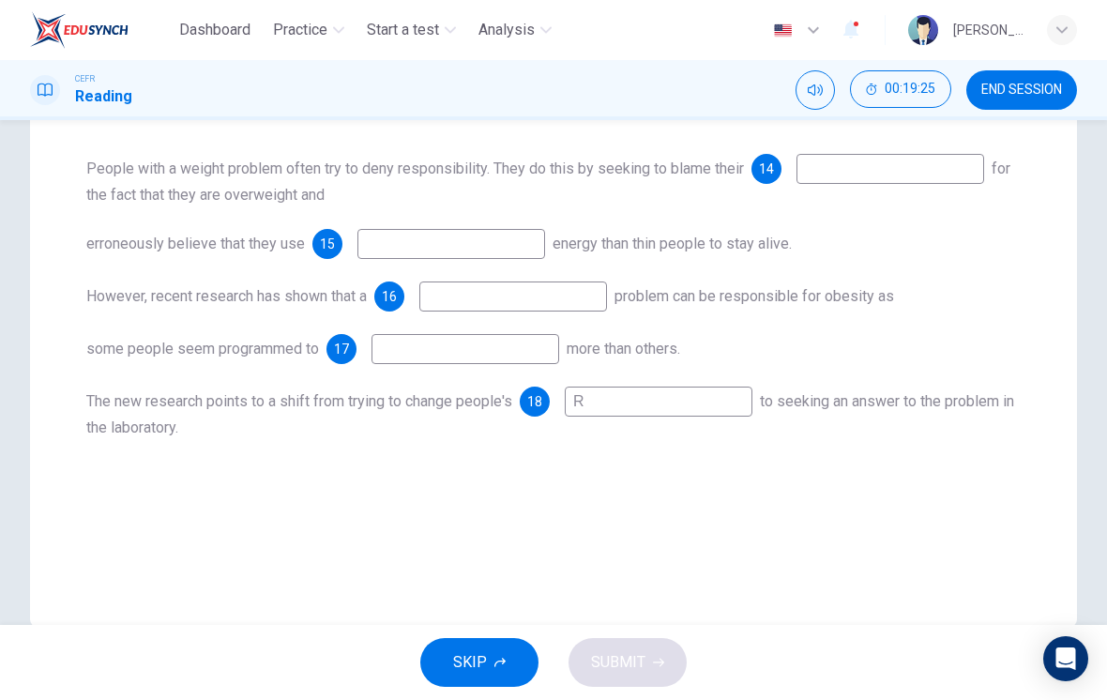
type input "R"
click at [686, 401] on input "R" at bounding box center [659, 402] width 188 height 30
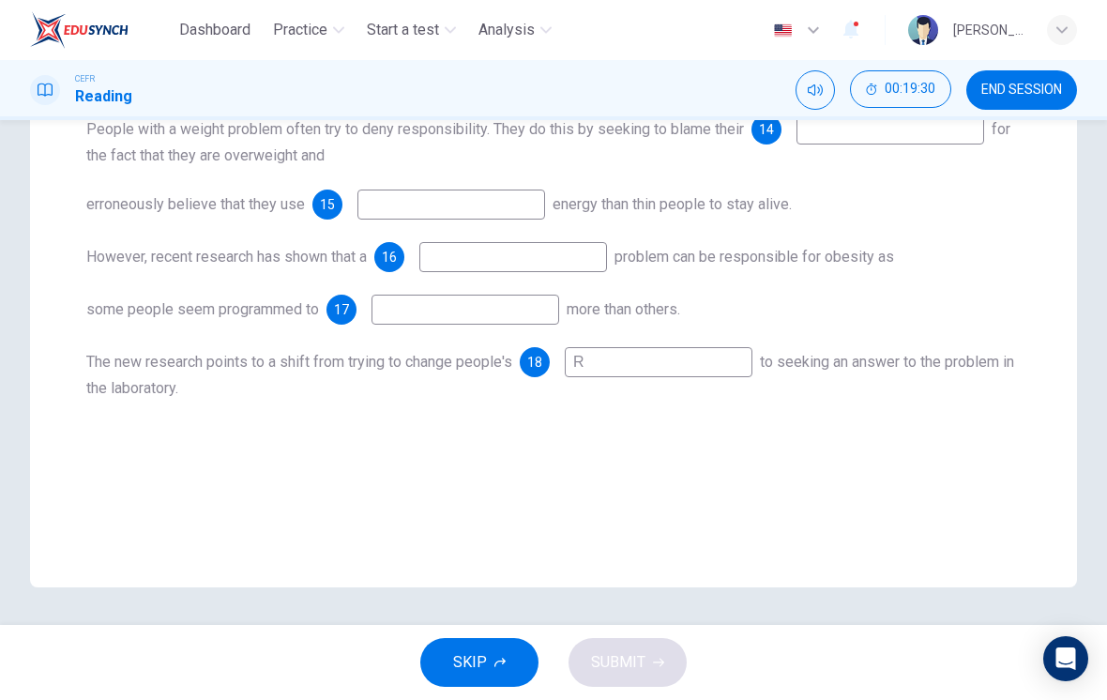
scroll to position [325, 0]
click at [768, 210] on div "erroneously believe that they use 15 energy than thin people to stay alive." at bounding box center [553, 205] width 934 height 30
click at [768, 92] on span "END SESSION" at bounding box center [1021, 90] width 81 height 15
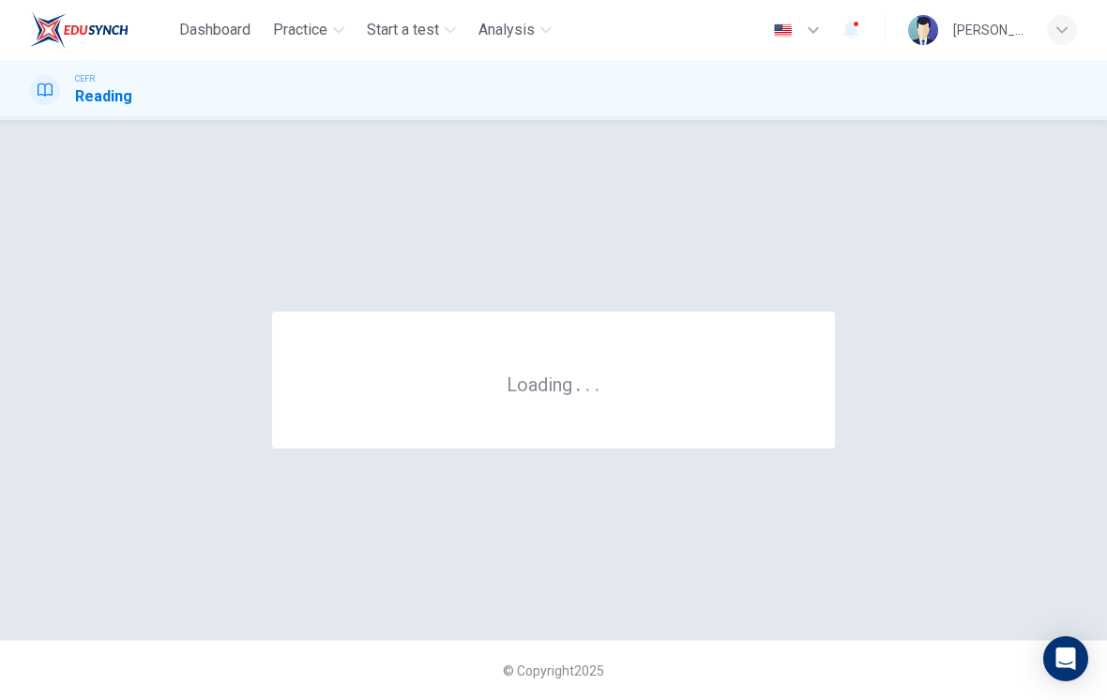
scroll to position [0, 0]
